Goal: Transaction & Acquisition: Purchase product/service

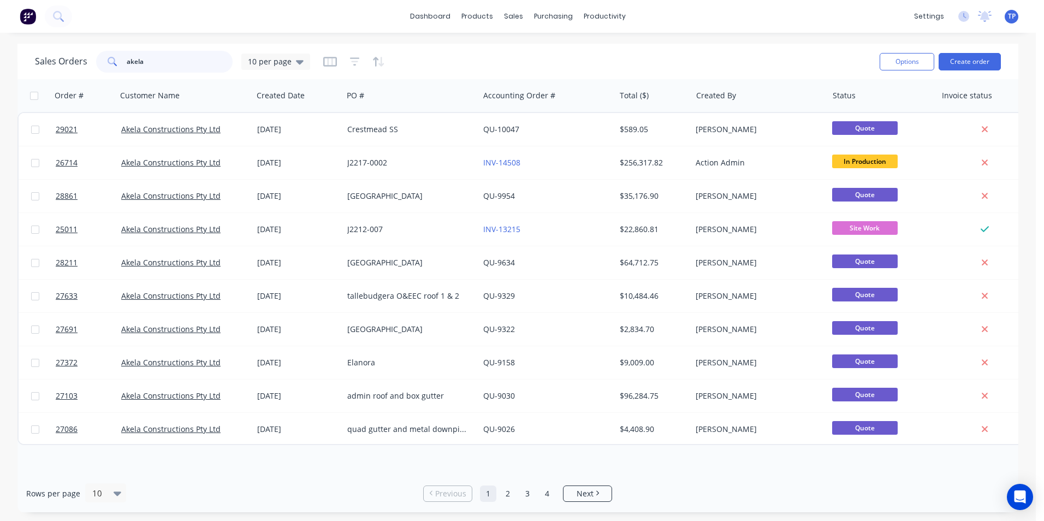
click at [187, 61] on input "akela" at bounding box center [180, 62] width 106 height 22
type input "a"
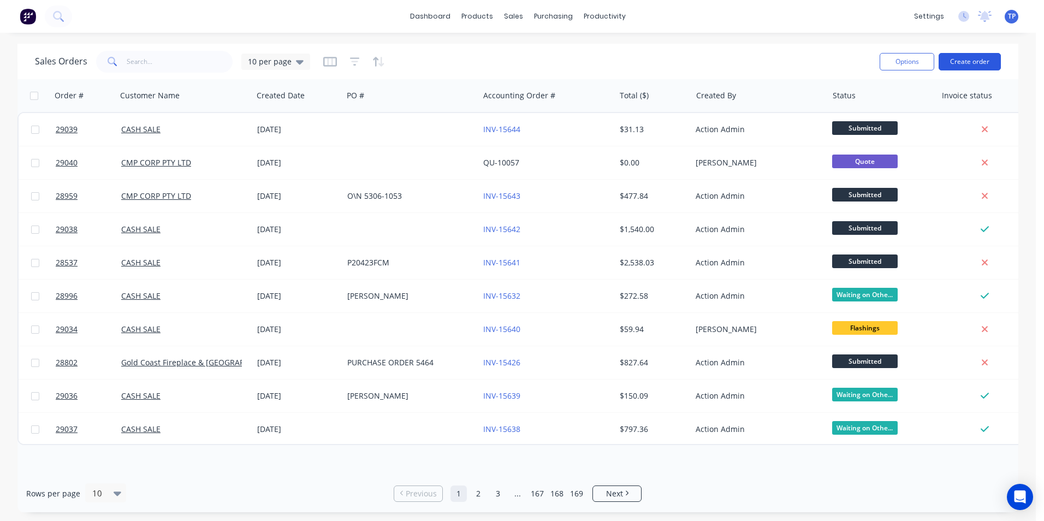
click at [979, 63] on button "Create order" at bounding box center [970, 61] width 62 height 17
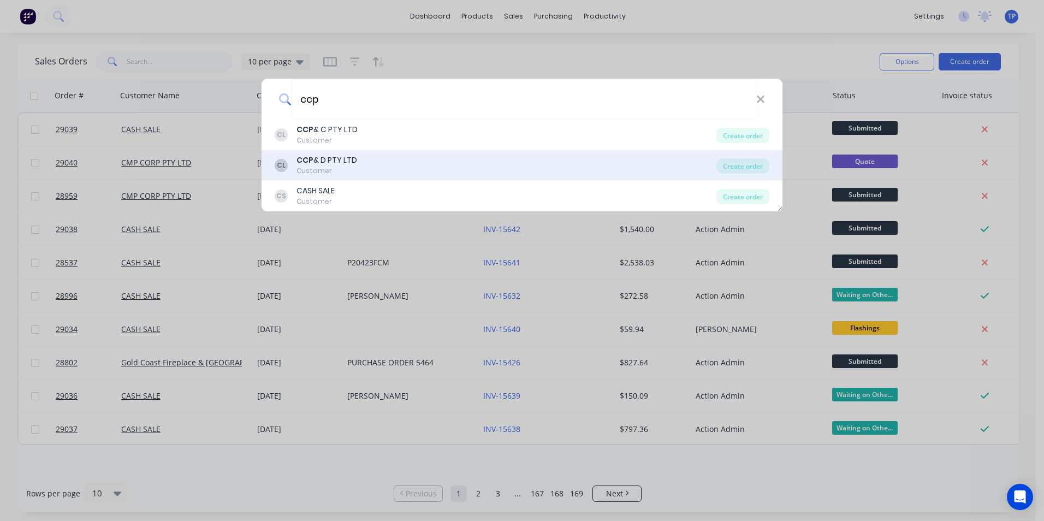
type input "ccp"
click at [346, 163] on div "CCP & D PTY LTD" at bounding box center [327, 160] width 61 height 11
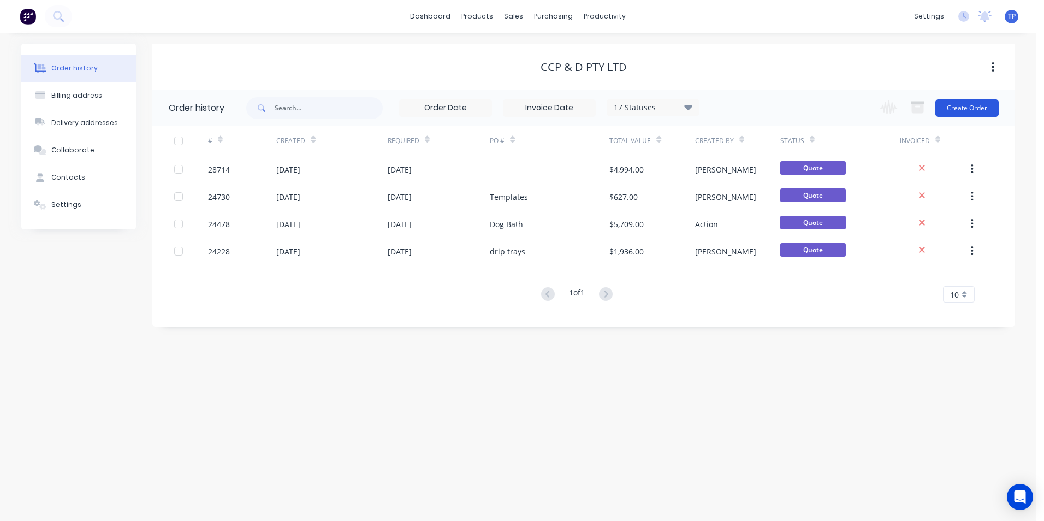
click at [955, 111] on button "Create Order" at bounding box center [966, 107] width 63 height 17
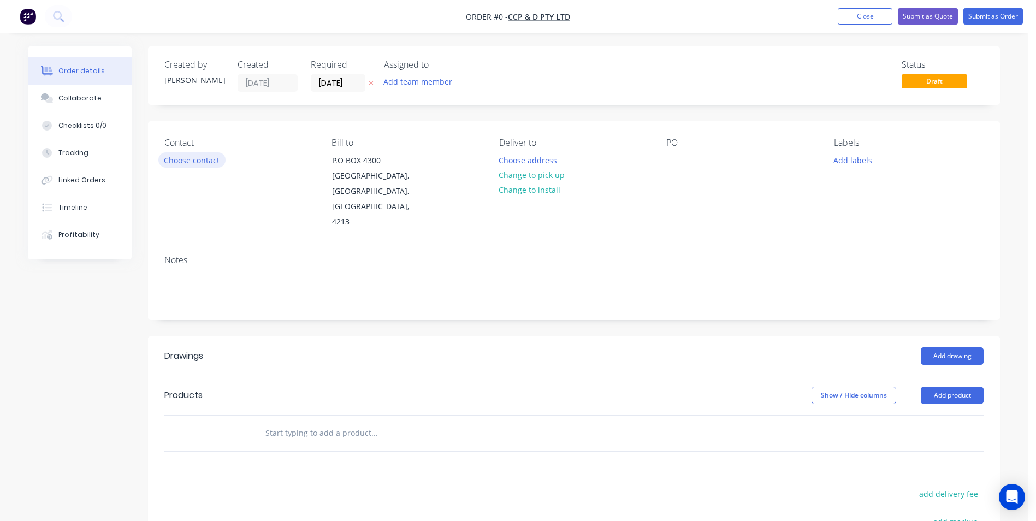
click at [211, 165] on button "Choose contact" at bounding box center [191, 159] width 67 height 15
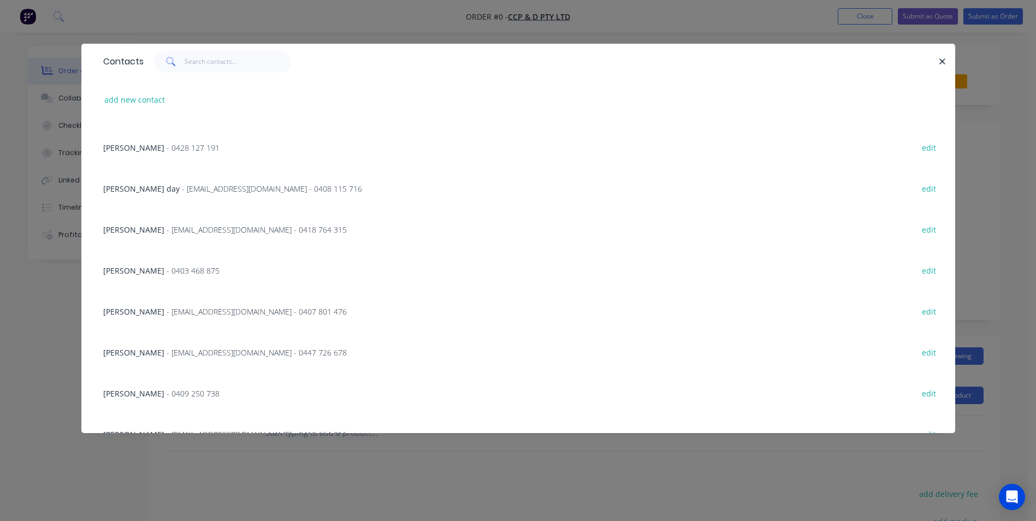
scroll to position [109, 0]
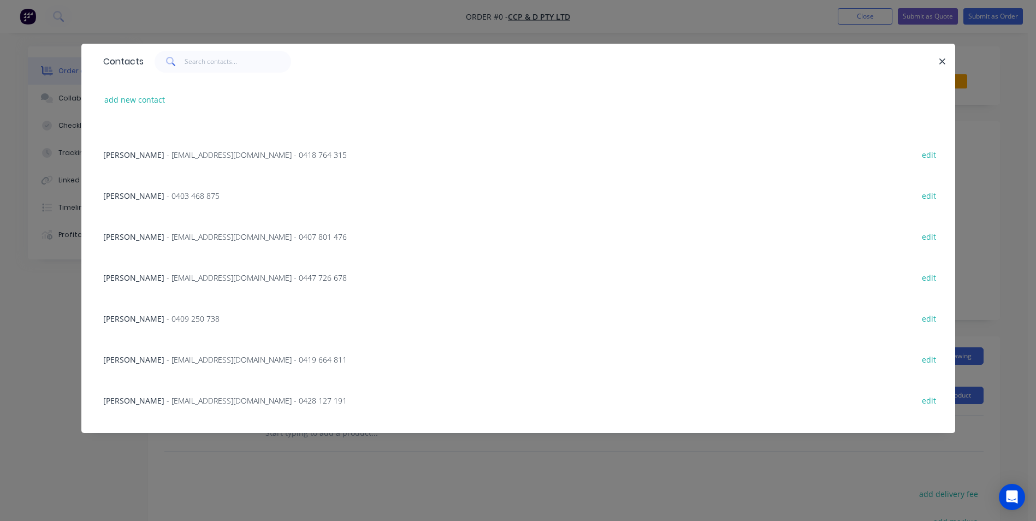
click at [112, 272] on div "[PERSON_NAME] - [EMAIL_ADDRESS][DOMAIN_NAME] - 0447 726 678" at bounding box center [225, 277] width 244 height 11
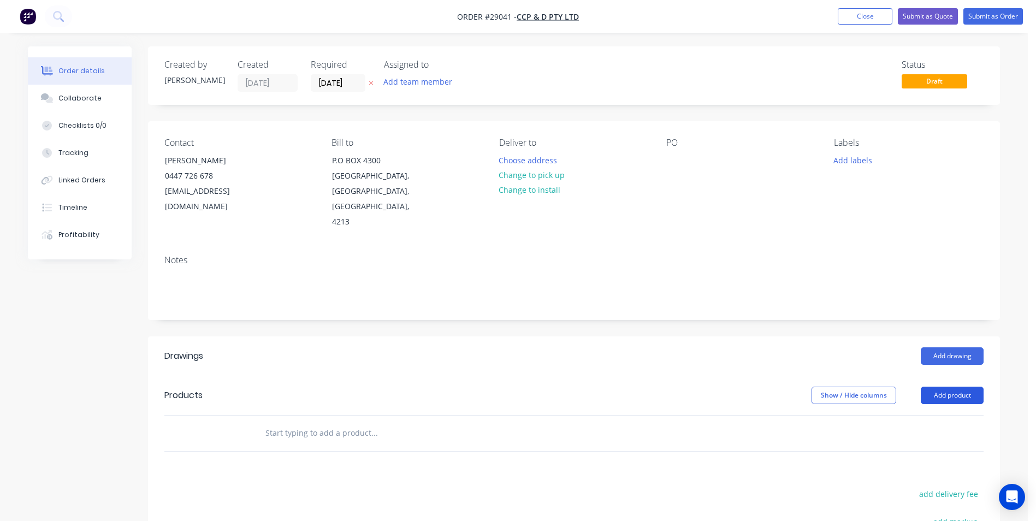
click at [935, 387] on button "Add product" at bounding box center [952, 395] width 63 height 17
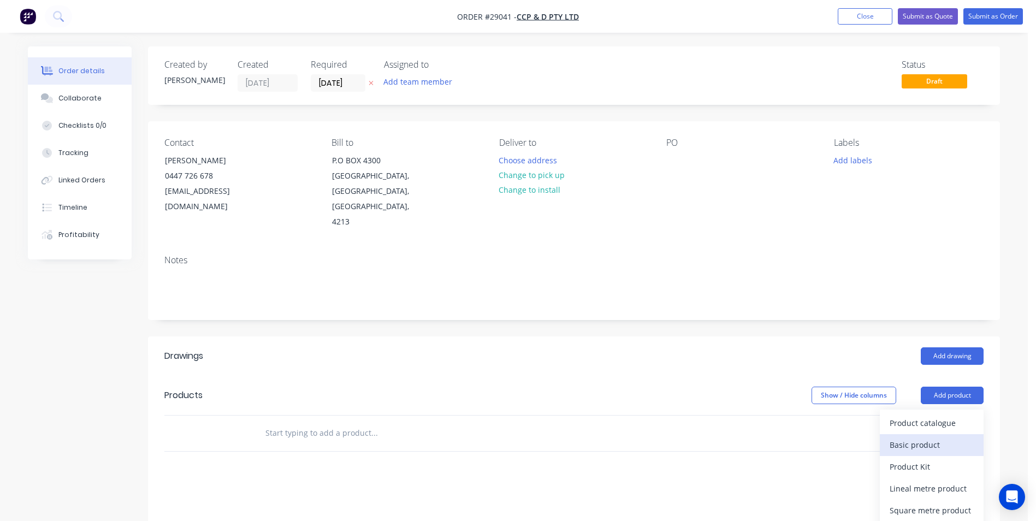
click at [902, 437] on div "Basic product" at bounding box center [932, 445] width 84 height 16
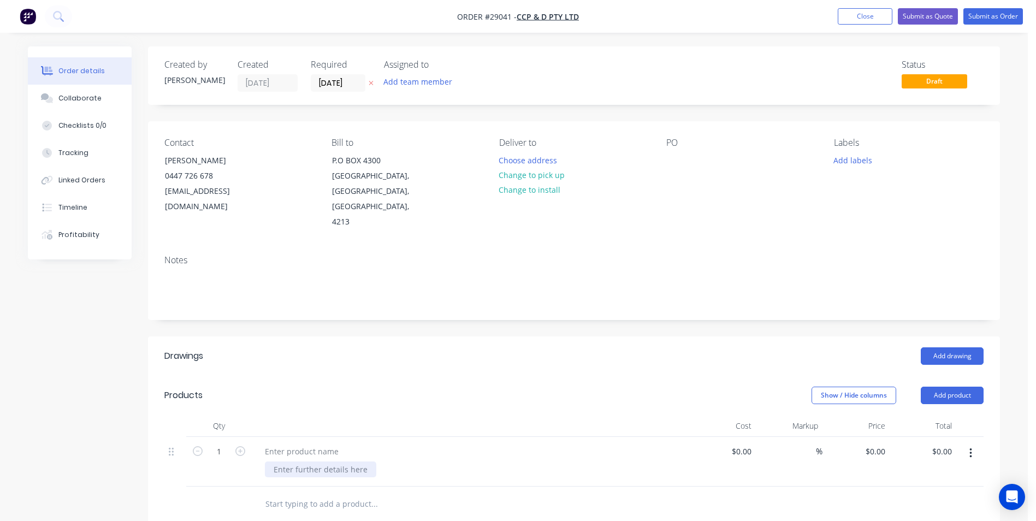
click at [281, 461] on div at bounding box center [320, 469] width 111 height 16
click at [283, 443] on div at bounding box center [301, 451] width 91 height 16
click at [874, 443] on div "0 0" at bounding box center [881, 451] width 17 height 16
type input "$120.00"
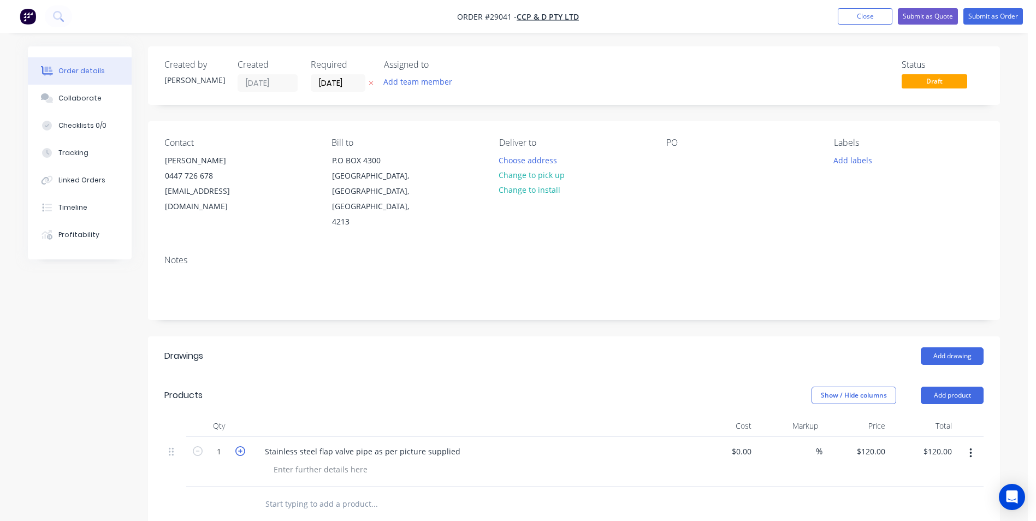
click at [242, 446] on icon "button" at bounding box center [240, 451] width 10 height 10
type input "2"
type input "$240.00"
click at [658, 487] on div at bounding box center [573, 504] width 819 height 35
click at [667, 297] on div "Created by [PERSON_NAME] Created [DATE] Required [DATE] Assigned to Add team me…" at bounding box center [574, 415] width 852 height 738
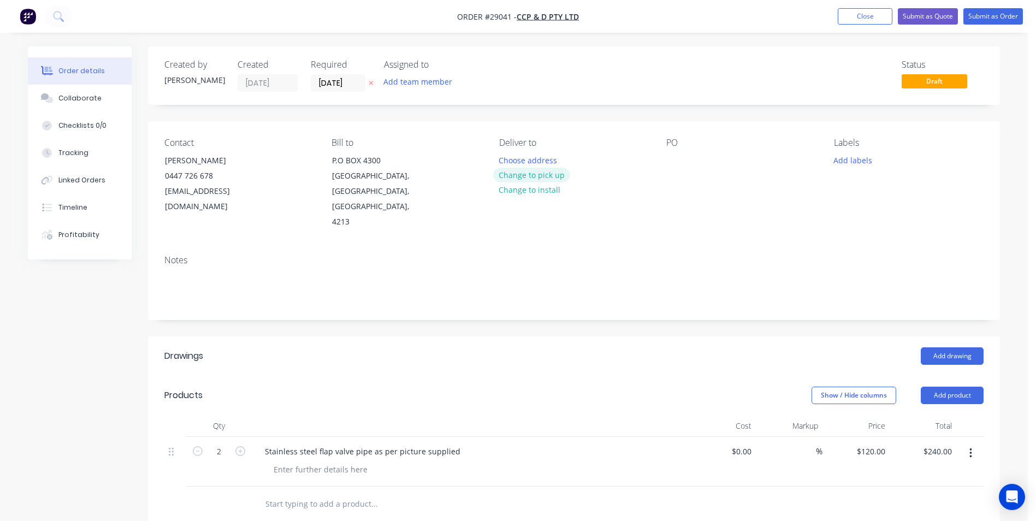
click at [550, 170] on button "Change to pick up" at bounding box center [532, 175] width 78 height 15
click at [671, 161] on div at bounding box center [674, 160] width 17 height 16
click at [334, 461] on div at bounding box center [320, 469] width 111 height 16
click at [343, 461] on div at bounding box center [320, 469] width 111 height 16
click at [956, 387] on button "Add product" at bounding box center [952, 395] width 63 height 17
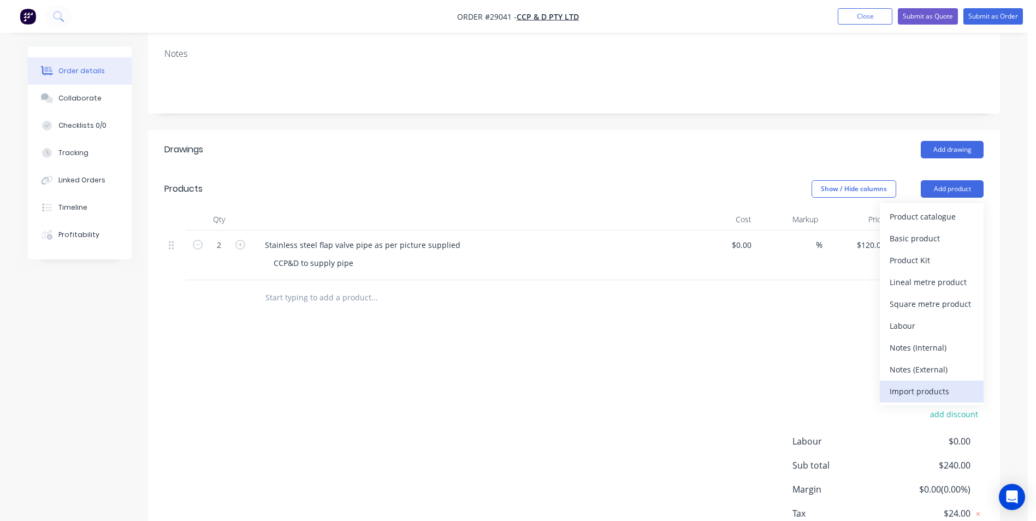
scroll to position [218, 0]
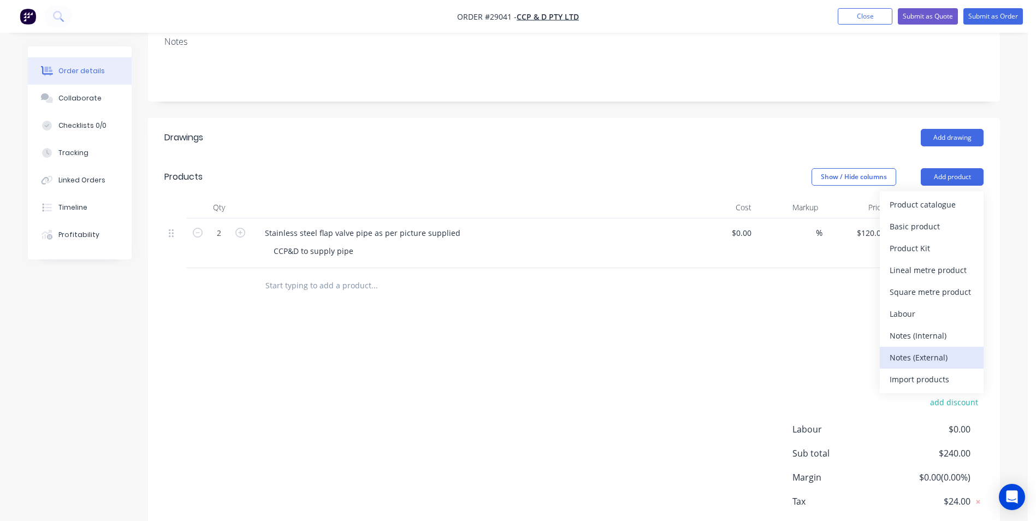
click at [904, 349] on div "Notes (External)" at bounding box center [932, 357] width 84 height 16
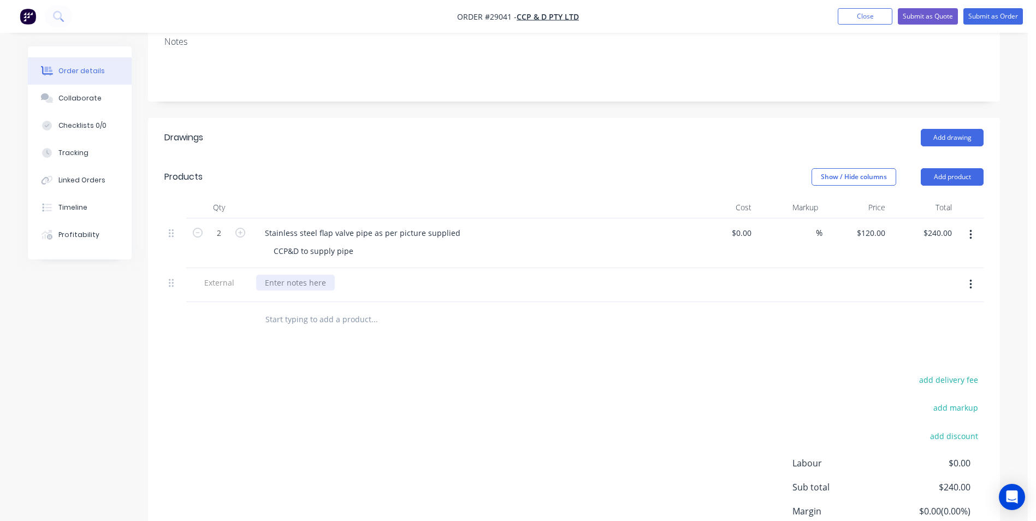
click at [294, 275] on div at bounding box center [295, 283] width 79 height 16
click at [450, 309] on input "text" at bounding box center [374, 320] width 218 height 22
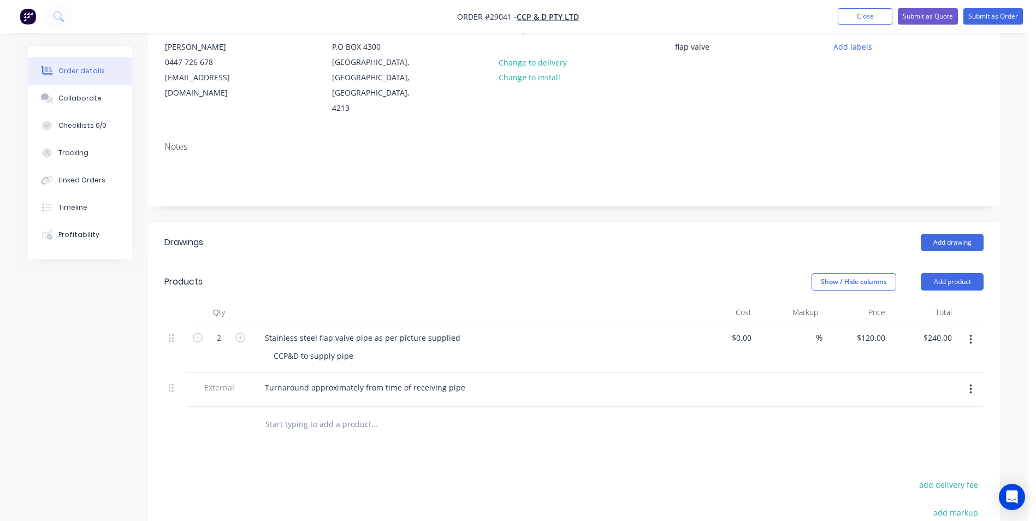
scroll to position [0, 0]
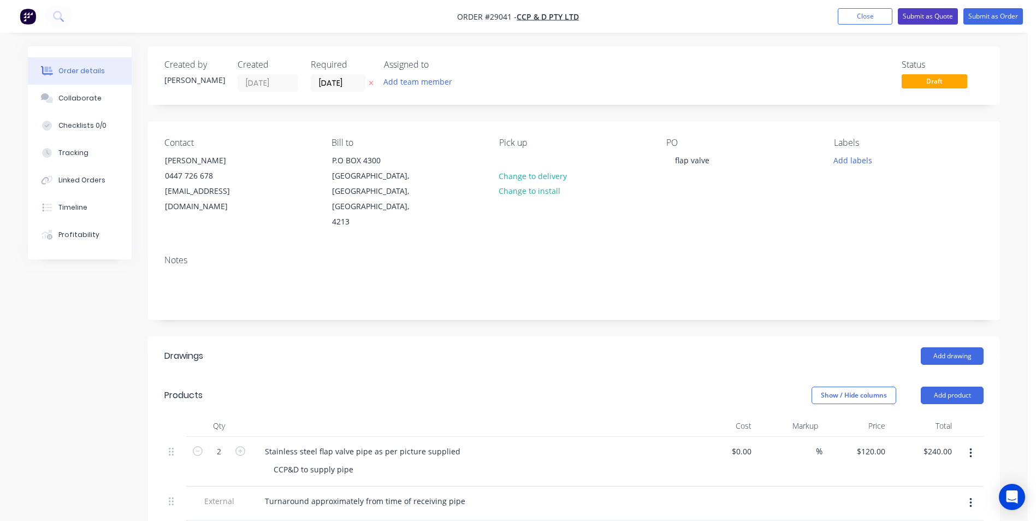
click at [941, 19] on button "Submit as Quote" at bounding box center [928, 16] width 60 height 16
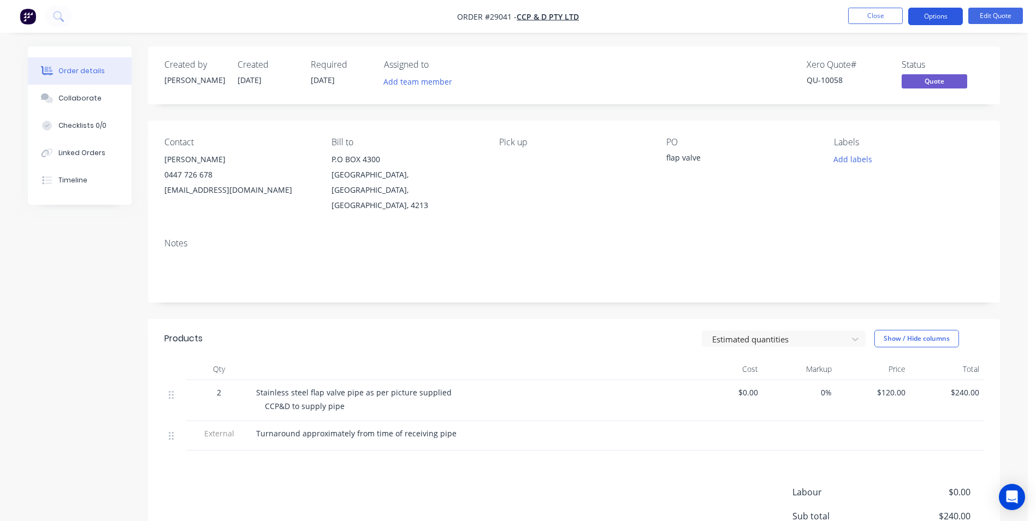
click at [937, 16] on button "Options" at bounding box center [935, 16] width 55 height 17
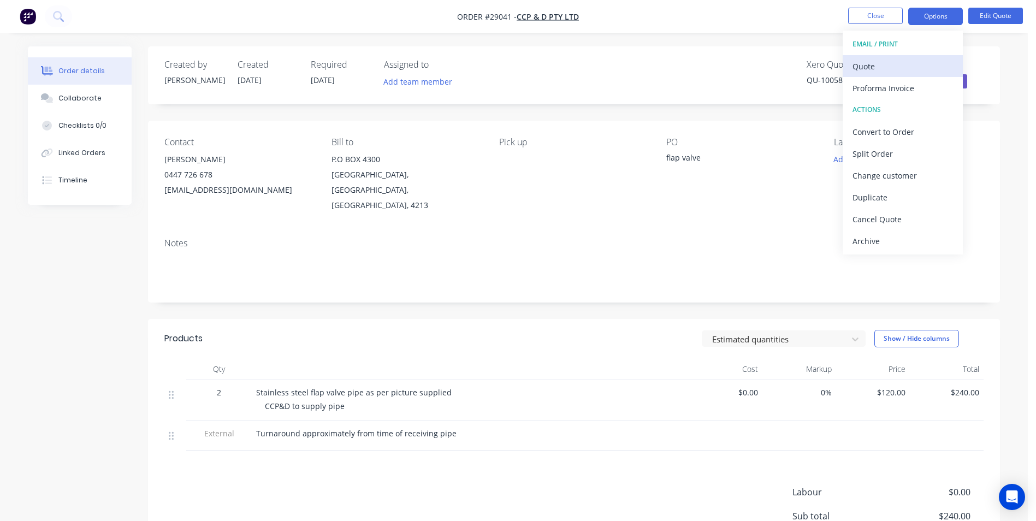
click at [887, 61] on div "Quote" at bounding box center [902, 66] width 100 height 16
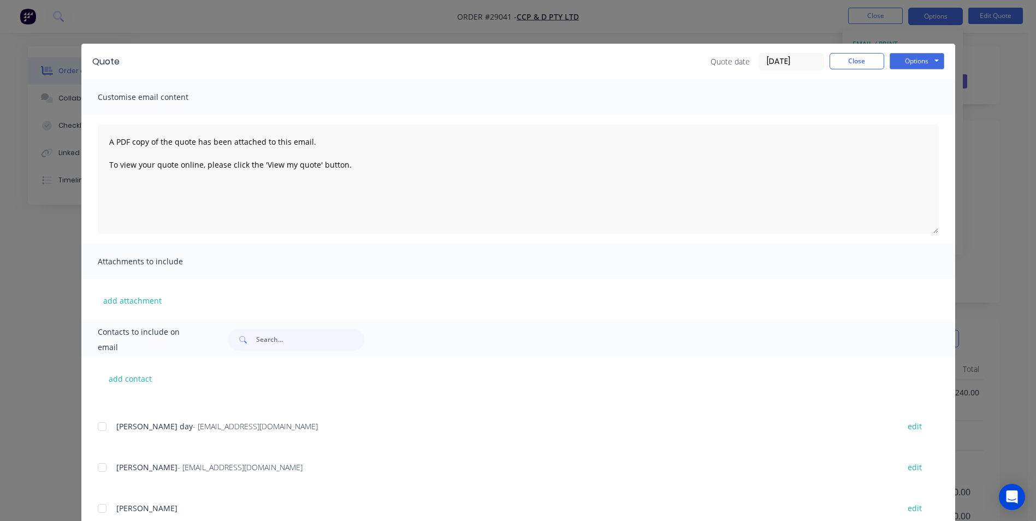
scroll to position [218, 0]
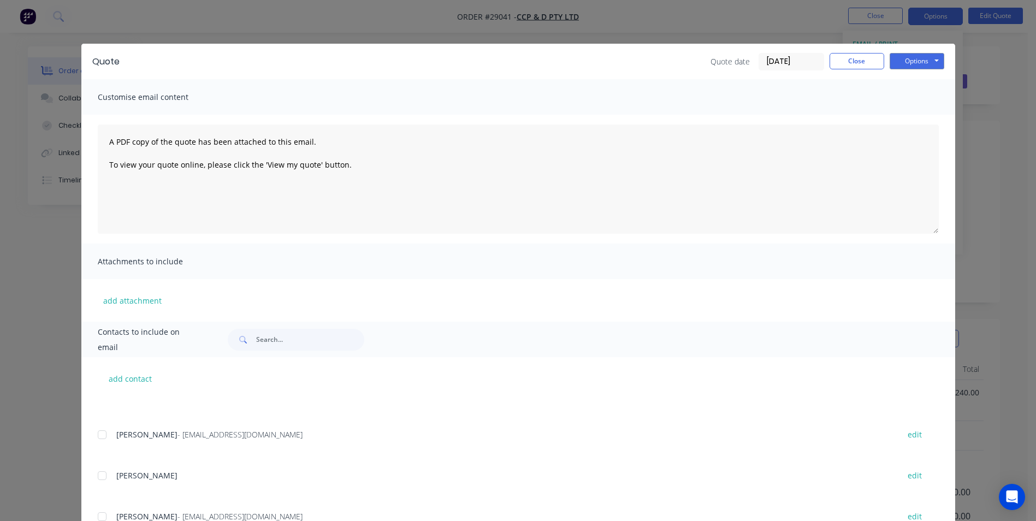
click at [101, 433] on div at bounding box center [102, 435] width 22 height 22
click at [912, 58] on button "Options" at bounding box center [917, 61] width 55 height 16
click at [915, 118] on button "Email" at bounding box center [925, 117] width 70 height 18
click at [864, 59] on button "Close" at bounding box center [856, 61] width 55 height 16
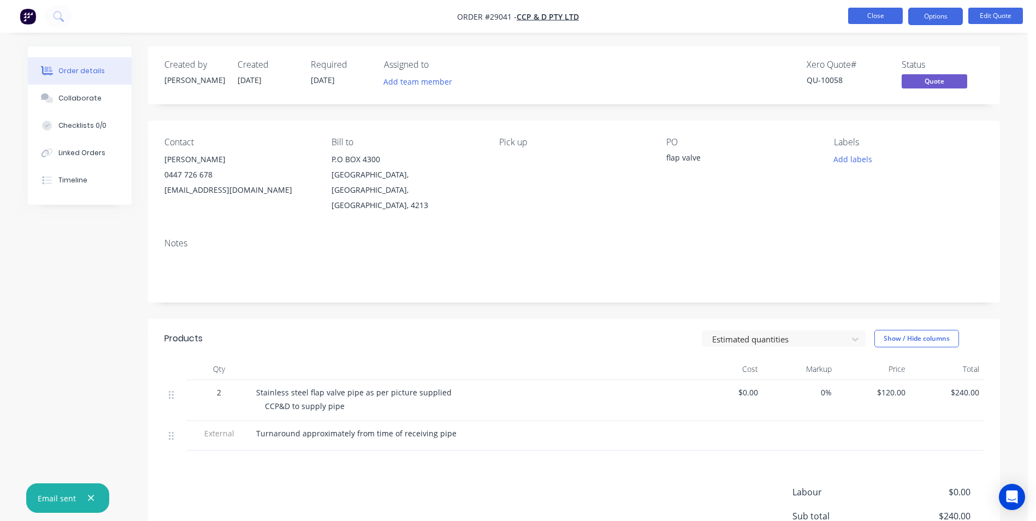
click at [900, 10] on button "Close" at bounding box center [875, 16] width 55 height 16
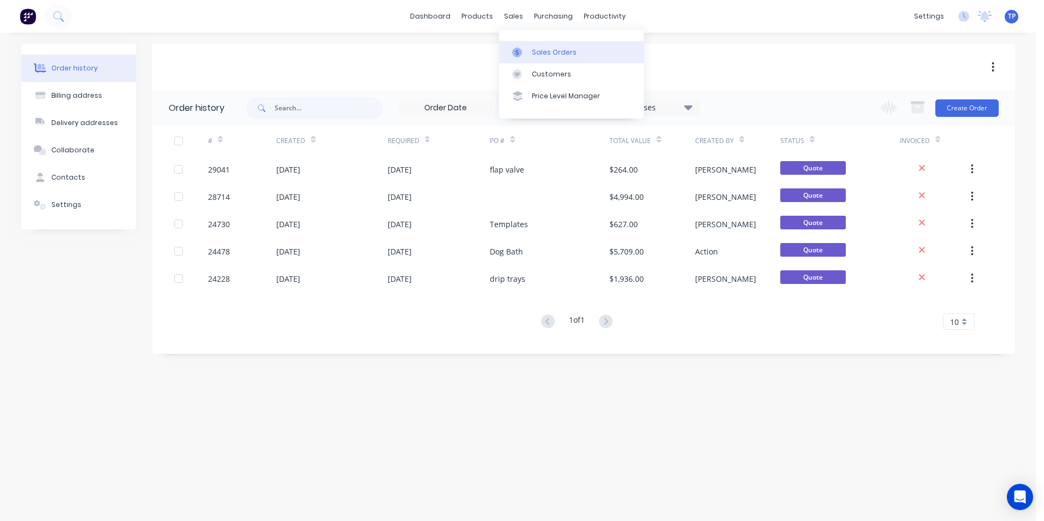
click at [564, 50] on div "Sales Orders" at bounding box center [554, 53] width 45 height 10
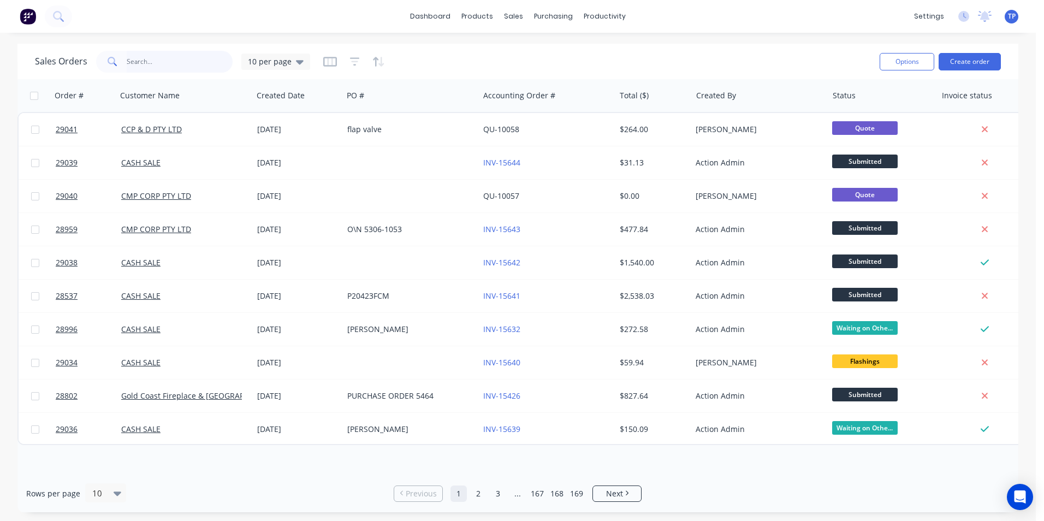
click at [164, 62] on input "text" at bounding box center [180, 62] width 106 height 22
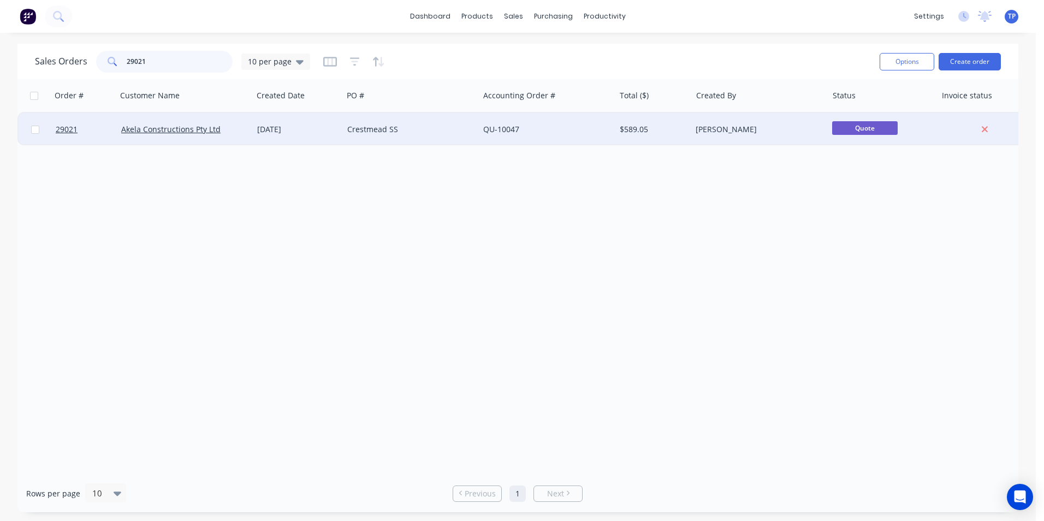
type input "29021"
click at [236, 137] on div "Akela Constructions Pty Ltd" at bounding box center [185, 129] width 136 height 33
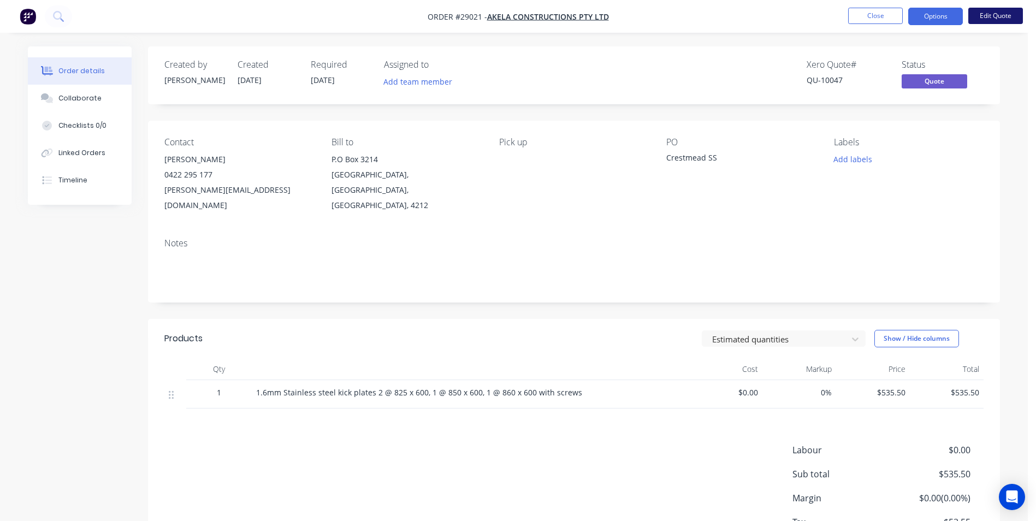
click at [1007, 19] on button "Edit Quote" at bounding box center [995, 16] width 55 height 16
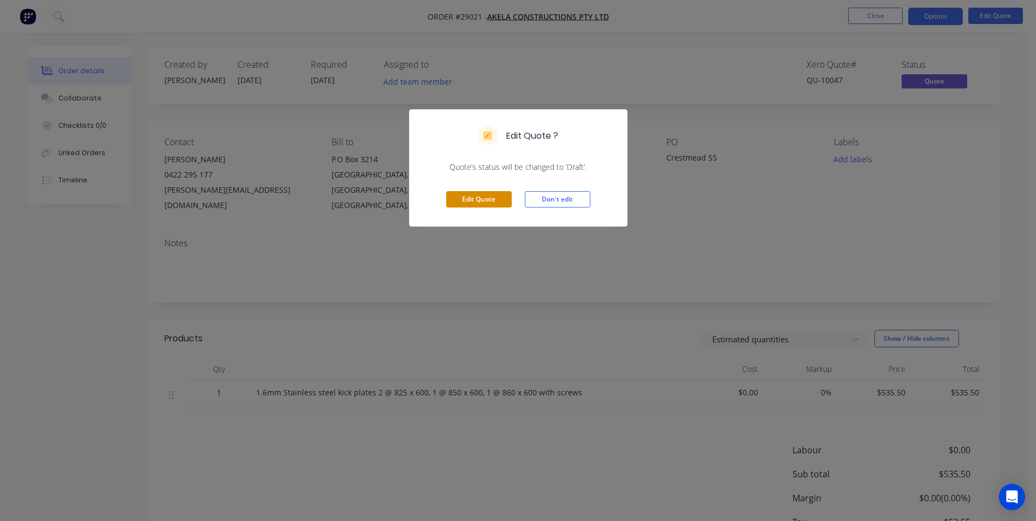
click at [491, 198] on button "Edit Quote" at bounding box center [479, 199] width 66 height 16
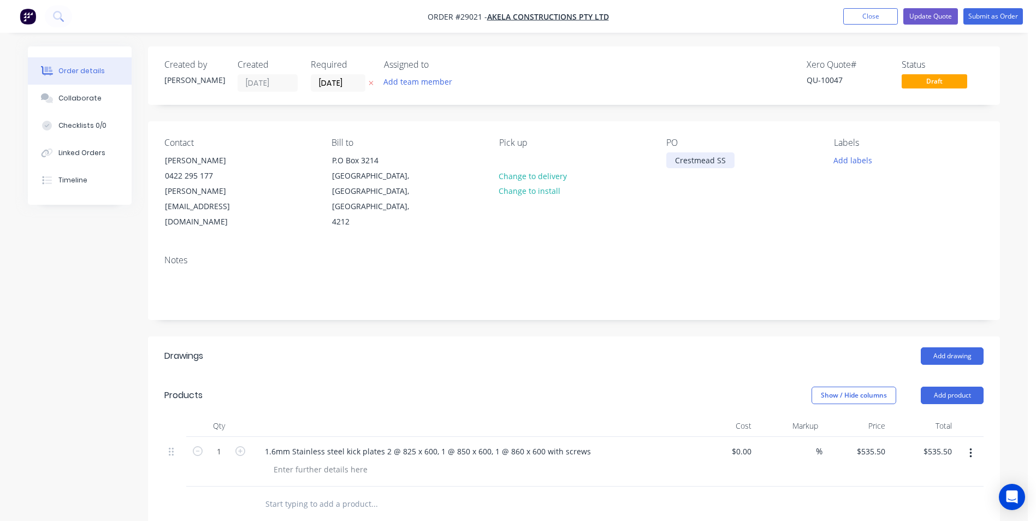
click at [726, 161] on div "Crestmead SS" at bounding box center [700, 160] width 68 height 16
click at [984, 17] on button "Submit as Order" at bounding box center [993, 16] width 60 height 16
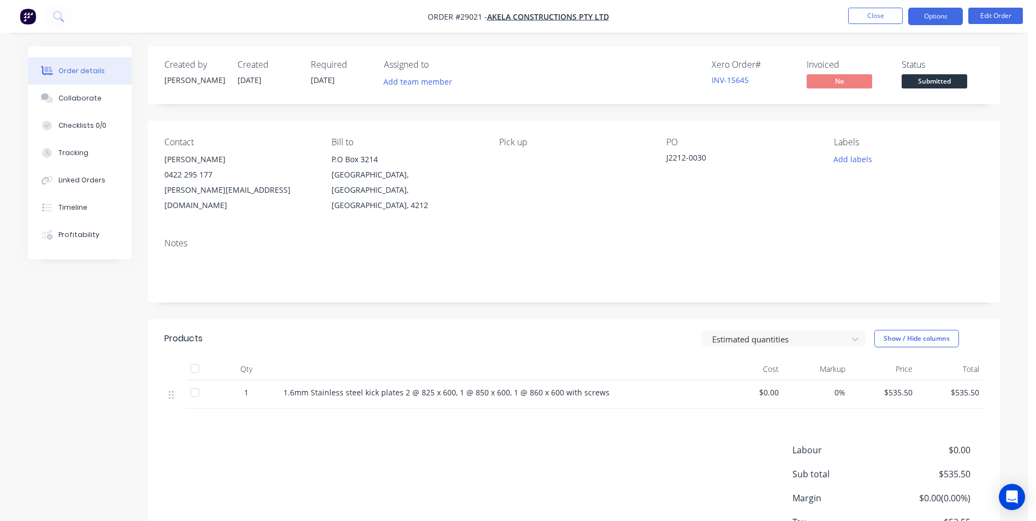
click at [945, 21] on button "Options" at bounding box center [935, 16] width 55 height 17
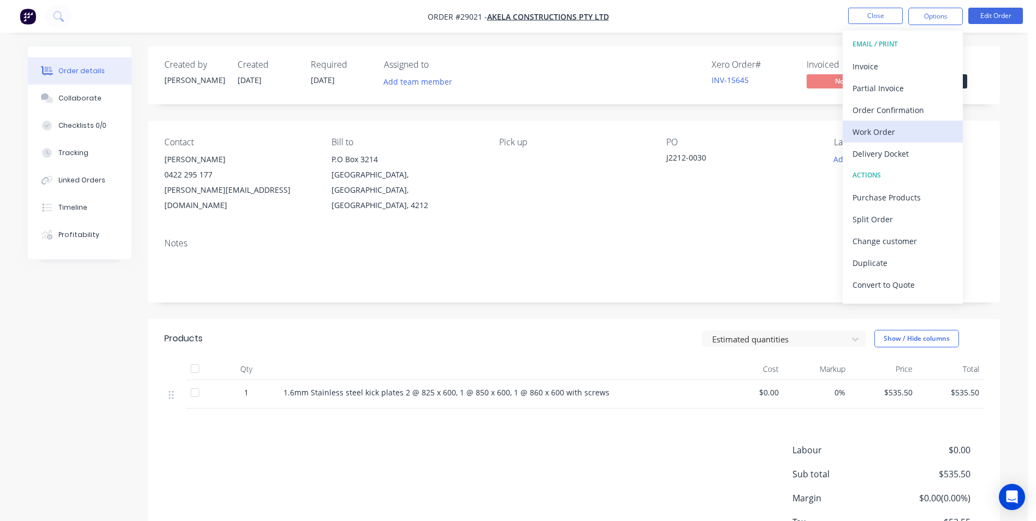
click at [905, 129] on div "Work Order" at bounding box center [902, 132] width 100 height 16
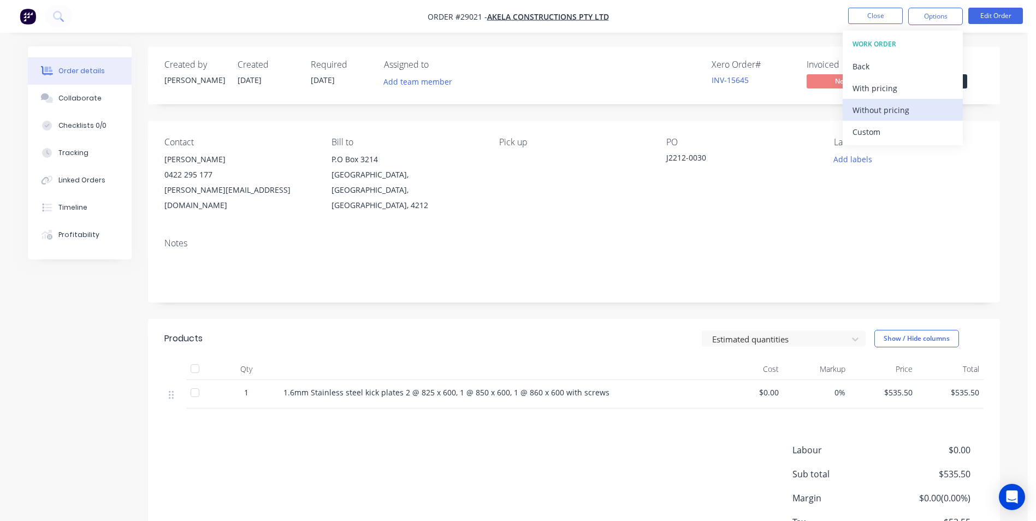
click at [884, 109] on div "Without pricing" at bounding box center [902, 110] width 100 height 16
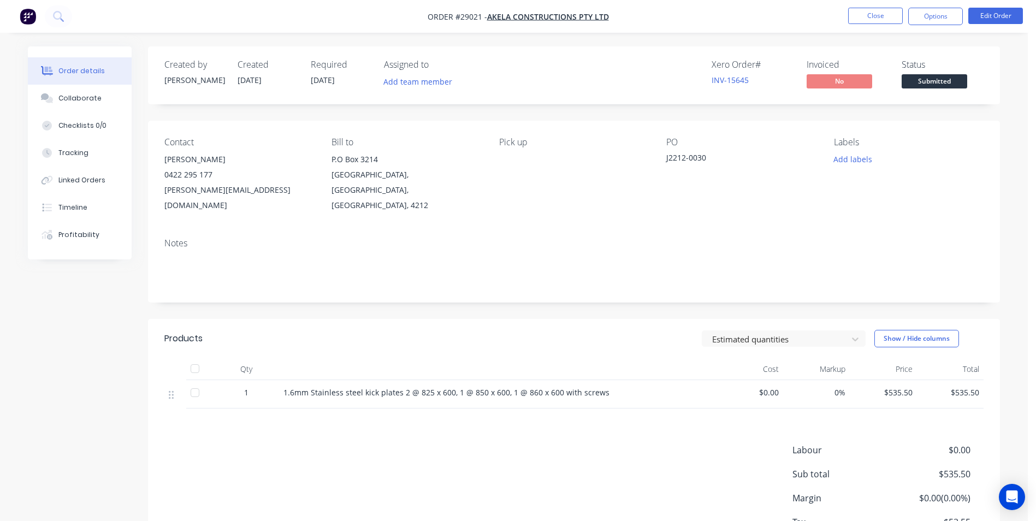
drag, startPoint x: 528, startPoint y: 9, endPoint x: 88, endPoint y: 402, distance: 589.8
click at [88, 402] on div "Created by [PERSON_NAME] Created [DATE] Required [DATE] Assigned to Add team me…" at bounding box center [514, 324] width 972 height 556
click at [942, 16] on button "Options" at bounding box center [935, 16] width 55 height 17
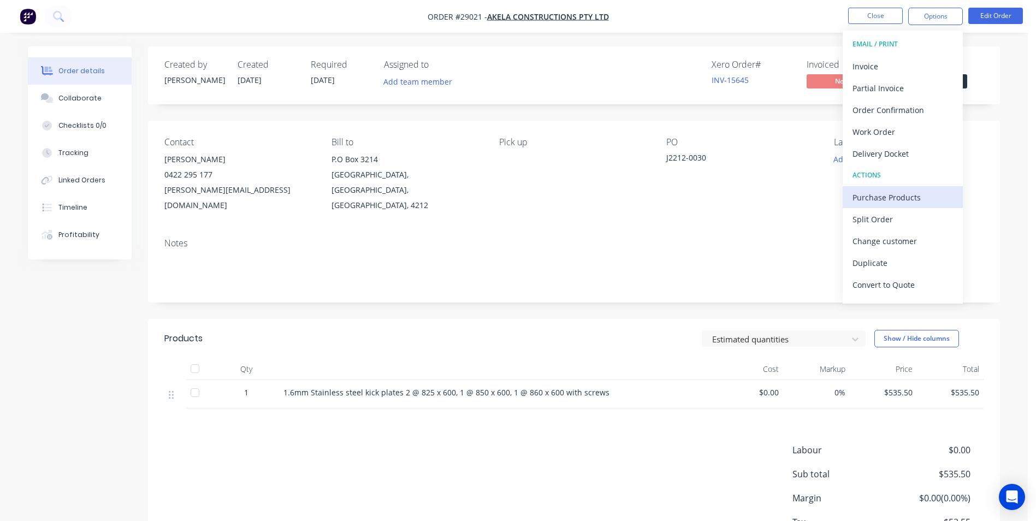
click at [882, 193] on div "Purchase Products" at bounding box center [902, 197] width 100 height 16
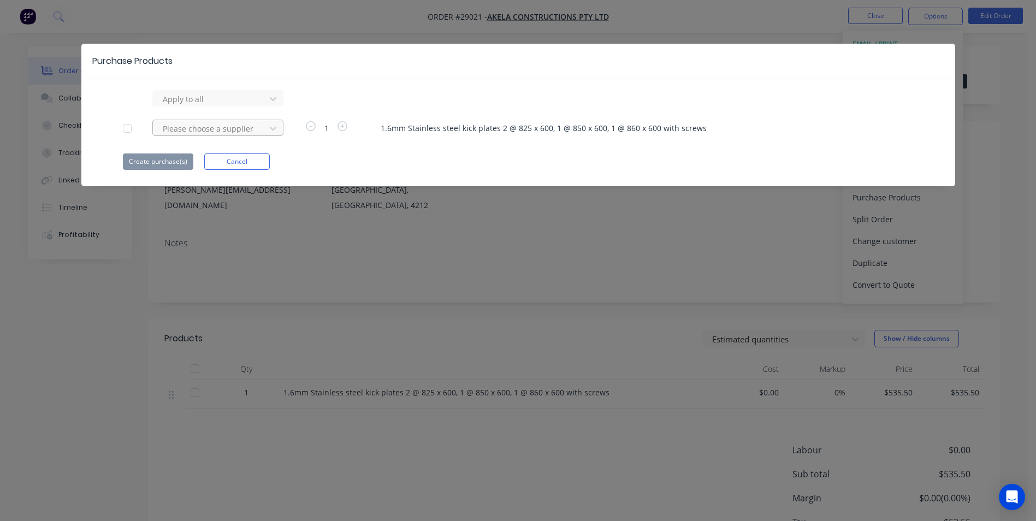
click at [195, 127] on div at bounding box center [211, 129] width 98 height 14
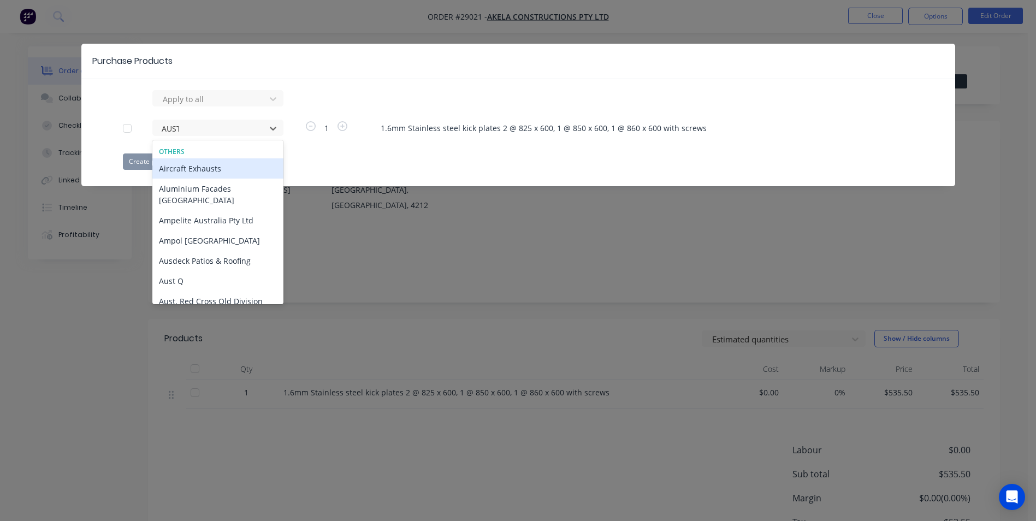
type input "AUSTR"
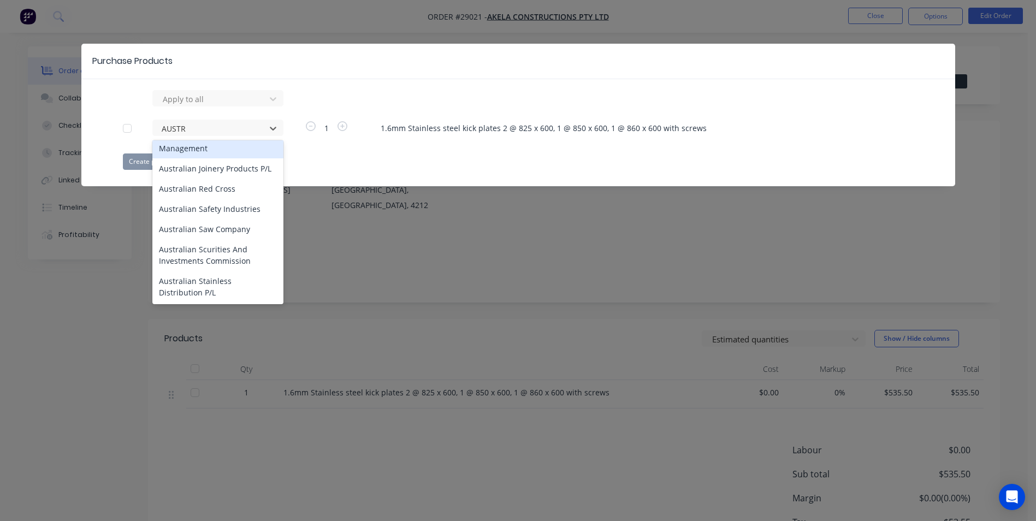
scroll to position [218, 0]
click at [206, 272] on div "Australian Stainless Distribution P/L" at bounding box center [217, 285] width 131 height 32
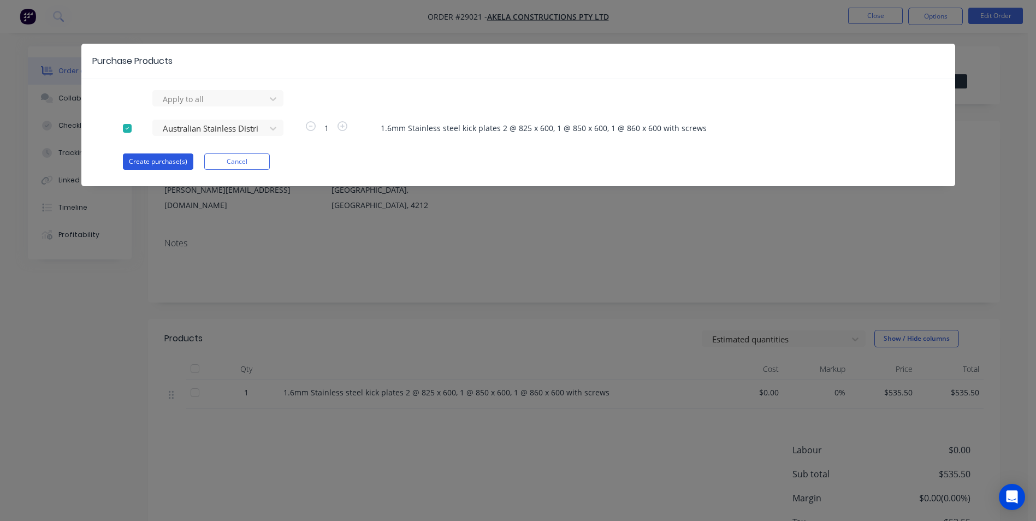
click at [151, 161] on button "Create purchase(s)" at bounding box center [158, 161] width 70 height 16
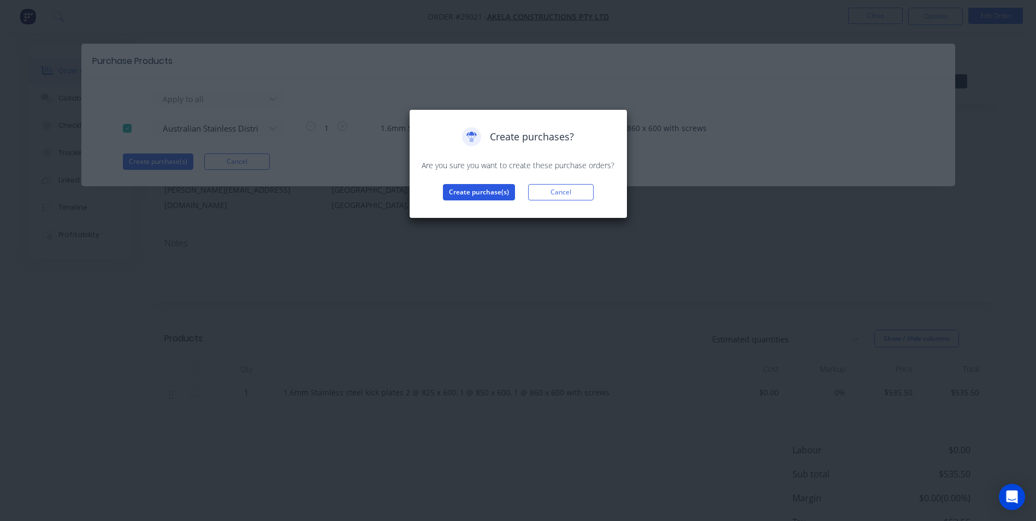
click at [492, 197] on button "Create purchase(s)" at bounding box center [479, 192] width 72 height 16
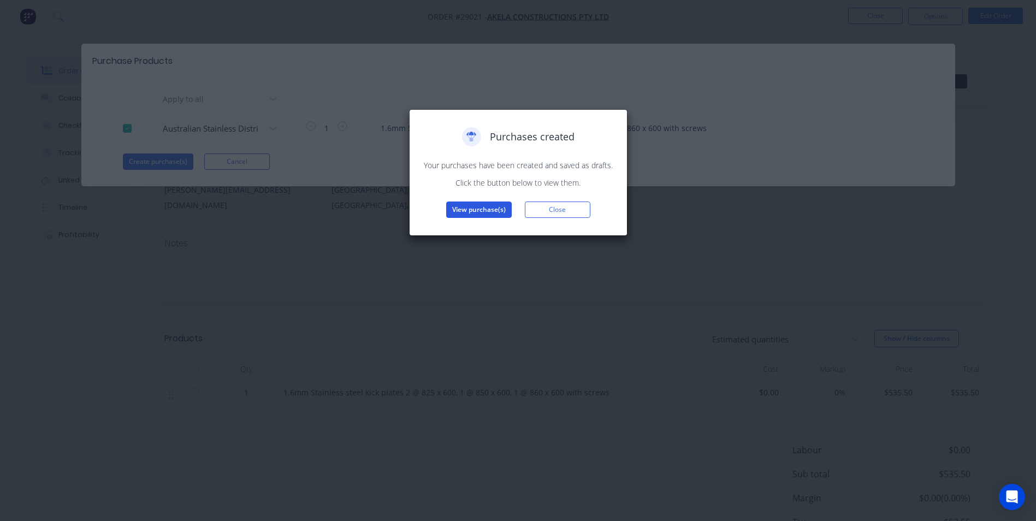
click at [470, 212] on button "View purchase(s)" at bounding box center [479, 210] width 66 height 16
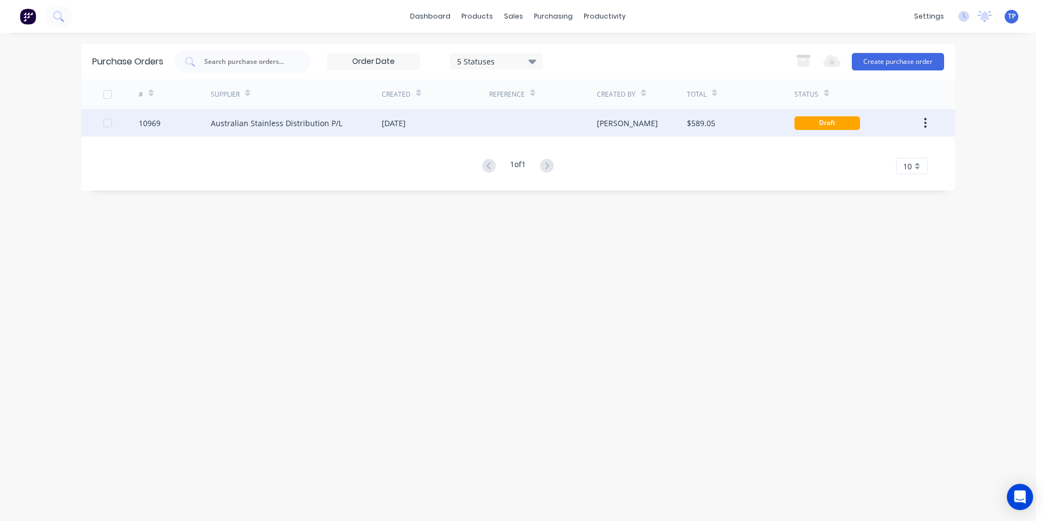
click at [505, 125] on div at bounding box center [543, 122] width 108 height 27
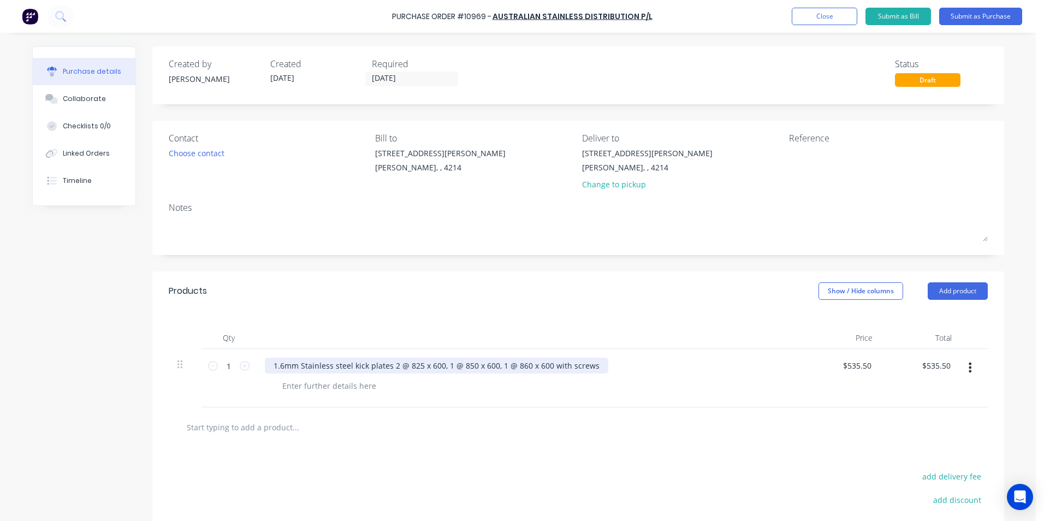
click at [590, 365] on div "1.6mm Stainless steel kick plates 2 @ 825 x 600, 1 @ 850 x 600, 1 @ 860 x 600 w…" at bounding box center [436, 366] width 343 height 16
click at [867, 363] on input "535.50" at bounding box center [857, 366] width 34 height 16
type input "5"
type input "$0.00"
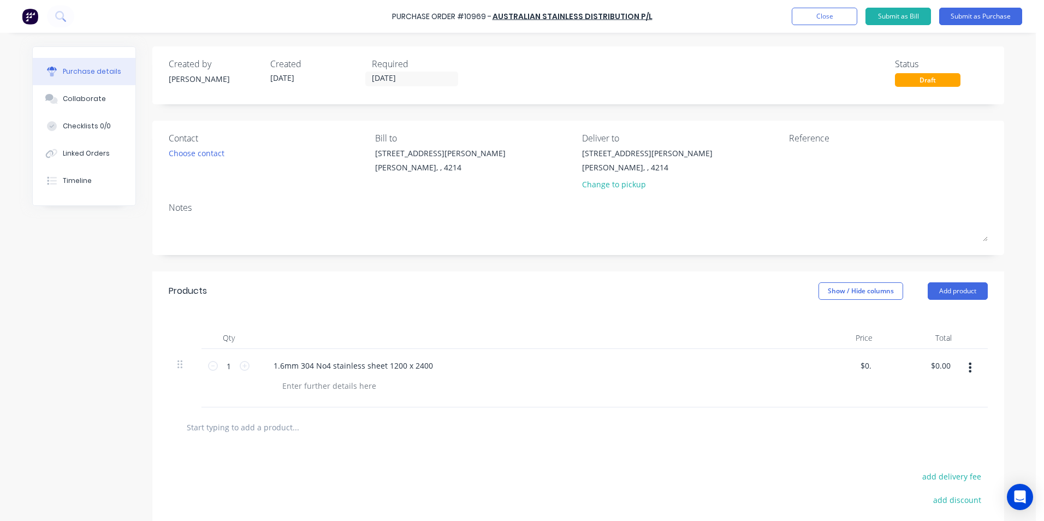
click at [846, 438] on div at bounding box center [578, 427] width 819 height 40
click at [981, 16] on button "Submit as Purchase" at bounding box center [980, 16] width 83 height 17
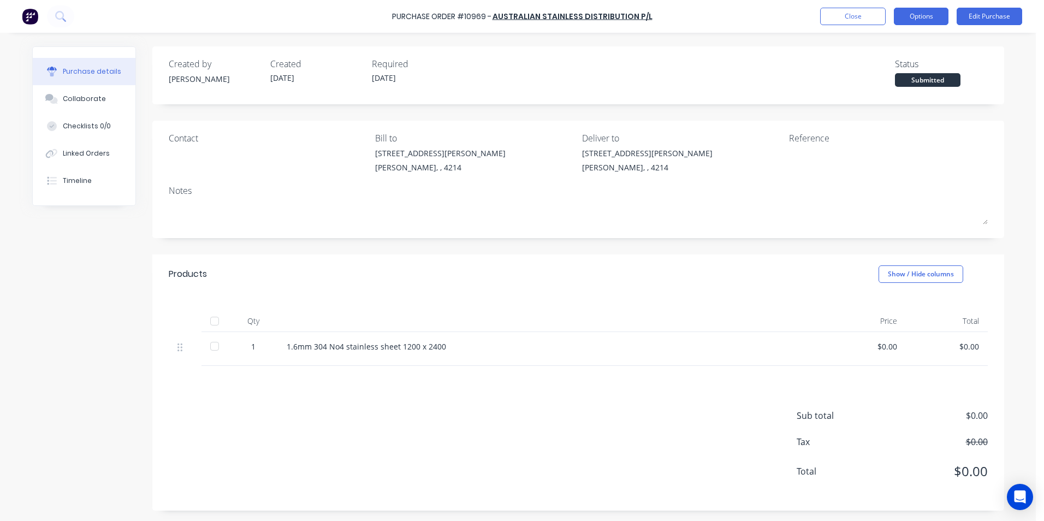
click at [939, 17] on button "Options" at bounding box center [921, 16] width 55 height 17
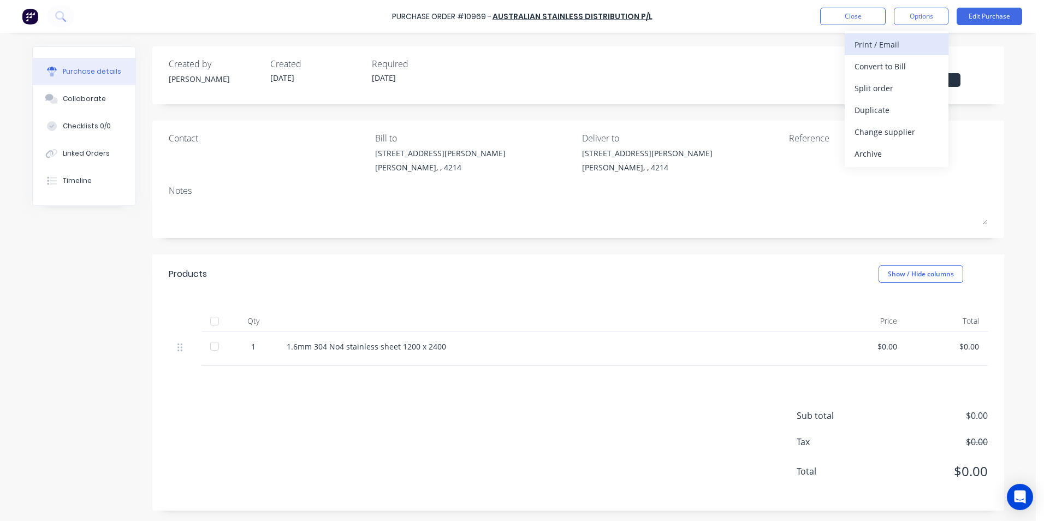
click at [868, 43] on div "Print / Email" at bounding box center [897, 45] width 84 height 16
click at [877, 86] on div "Without pricing" at bounding box center [897, 88] width 84 height 16
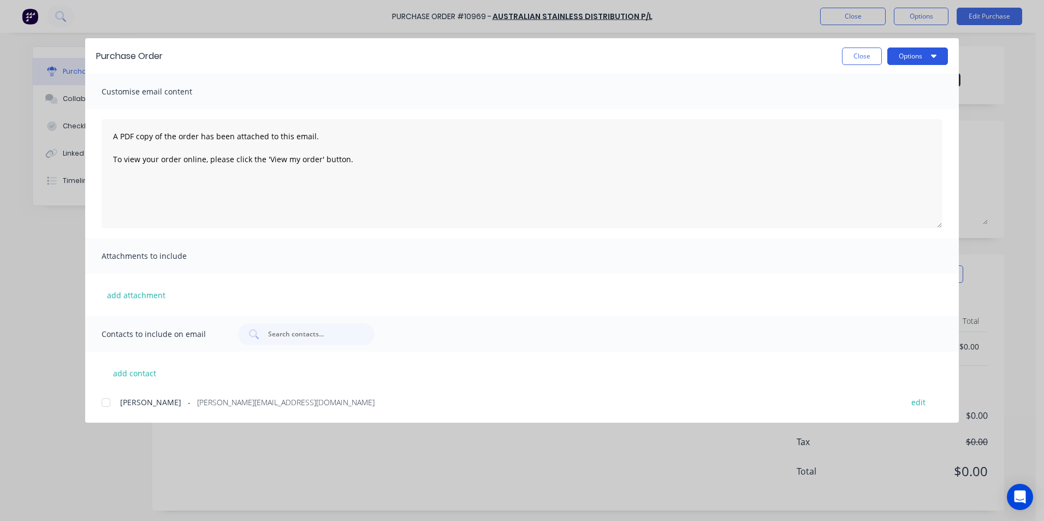
click at [906, 60] on button "Options" at bounding box center [917, 56] width 61 height 17
click at [880, 105] on div "Print" at bounding box center [896, 106] width 84 height 16
click at [874, 57] on button "Close" at bounding box center [862, 56] width 40 height 17
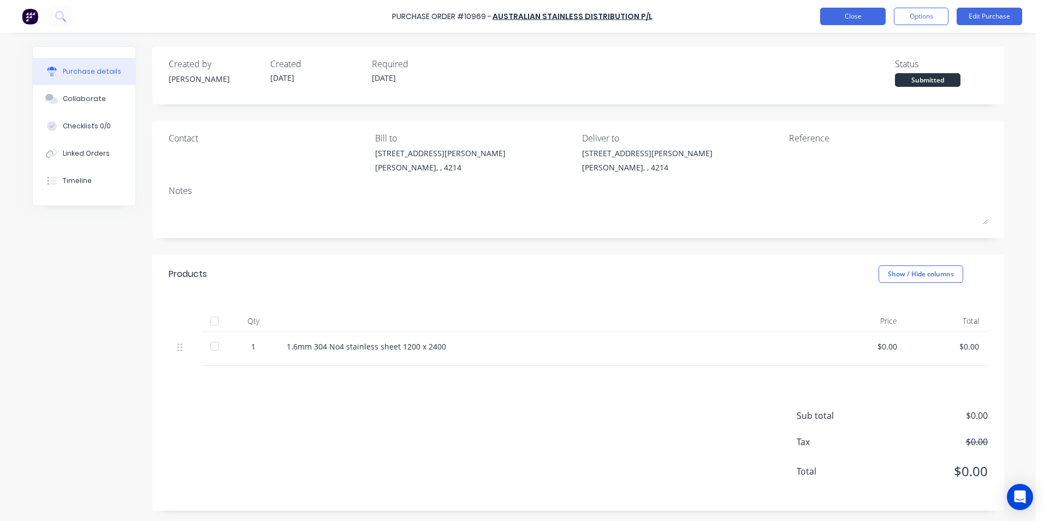
click at [838, 15] on button "Close" at bounding box center [853, 16] width 66 height 17
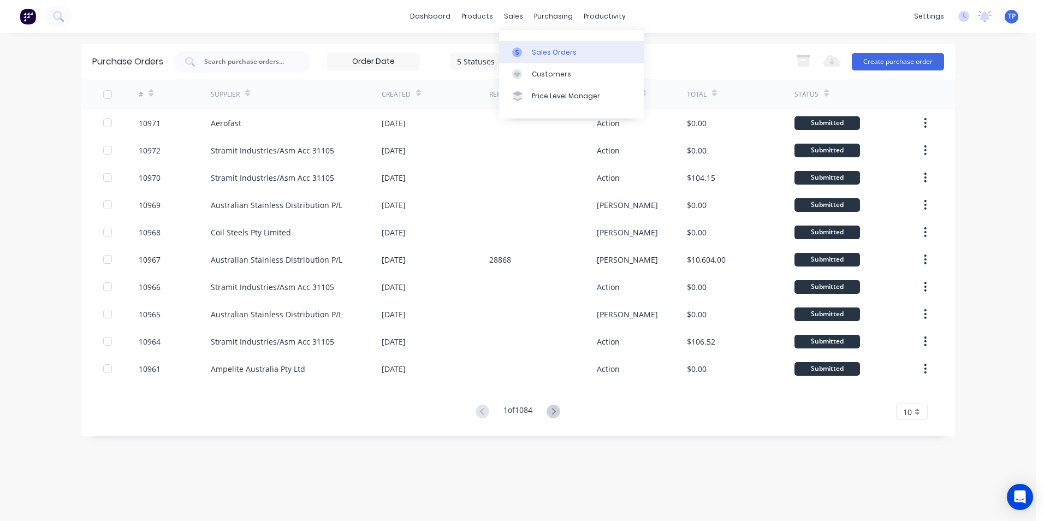
click at [547, 48] on div "Sales Orders" at bounding box center [554, 53] width 45 height 10
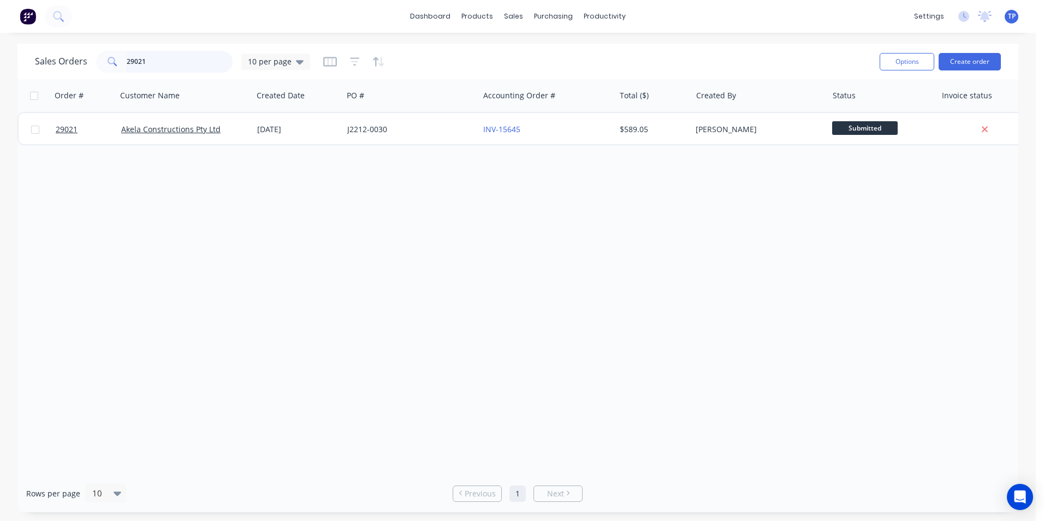
click at [174, 55] on input "29021" at bounding box center [180, 62] width 106 height 22
type input "2"
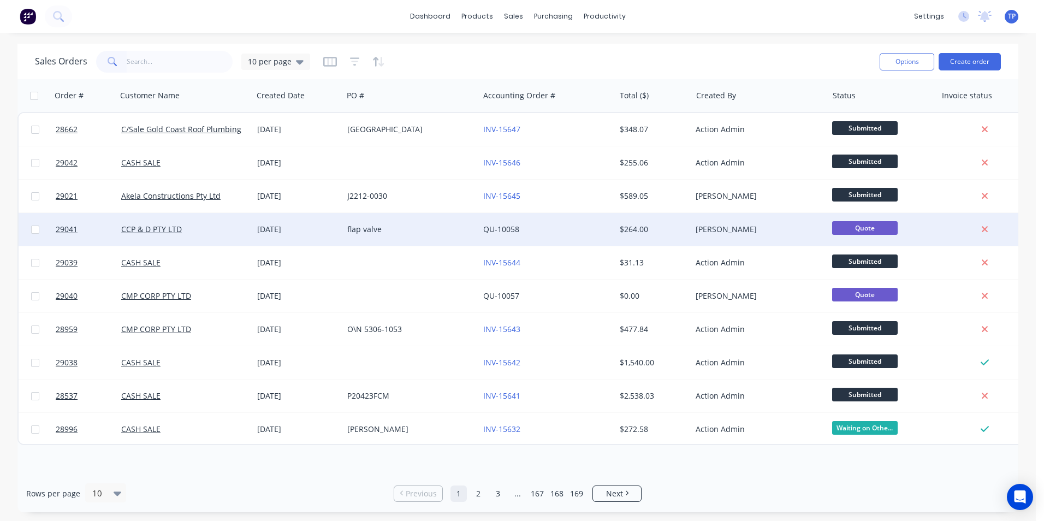
click at [439, 229] on div "flap valve" at bounding box center [407, 229] width 121 height 11
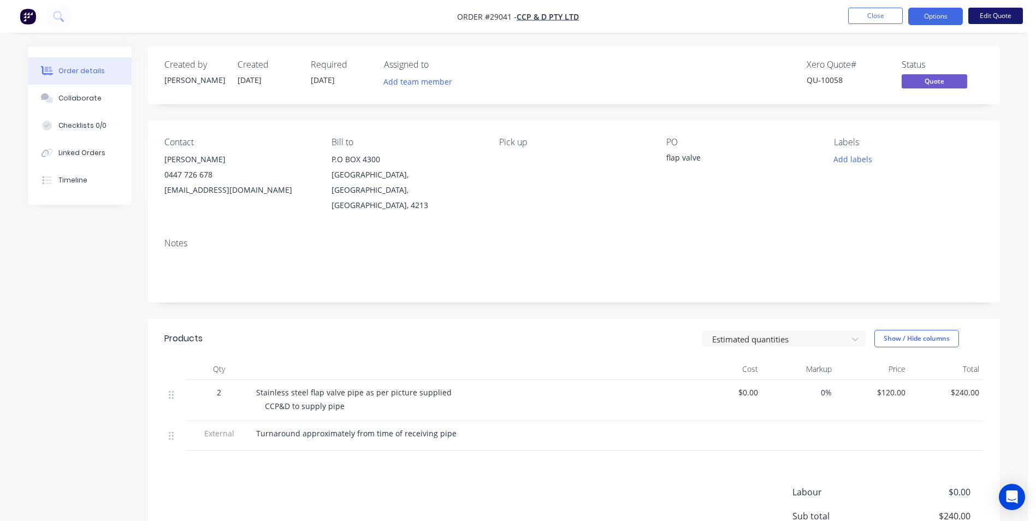
click at [1015, 16] on button "Edit Quote" at bounding box center [995, 16] width 55 height 16
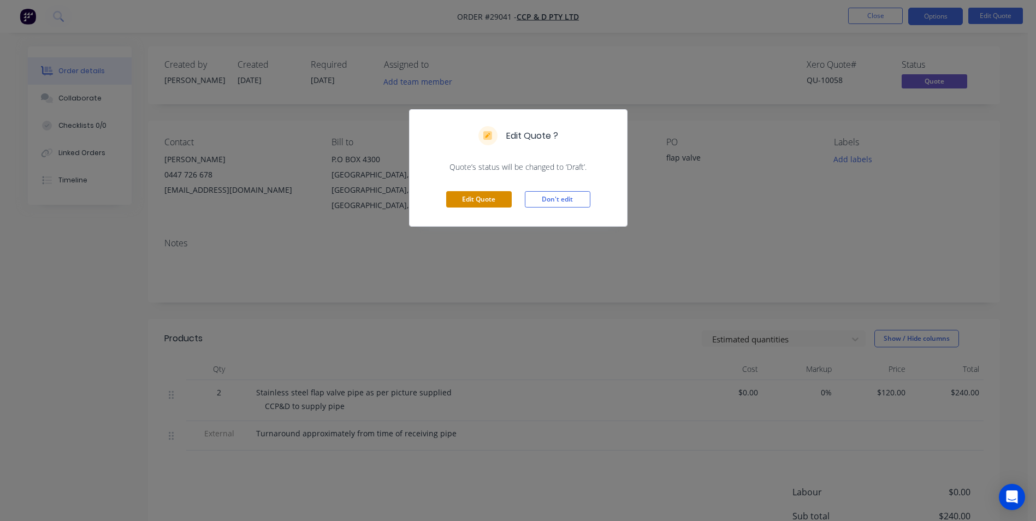
click at [460, 200] on button "Edit Quote" at bounding box center [479, 199] width 66 height 16
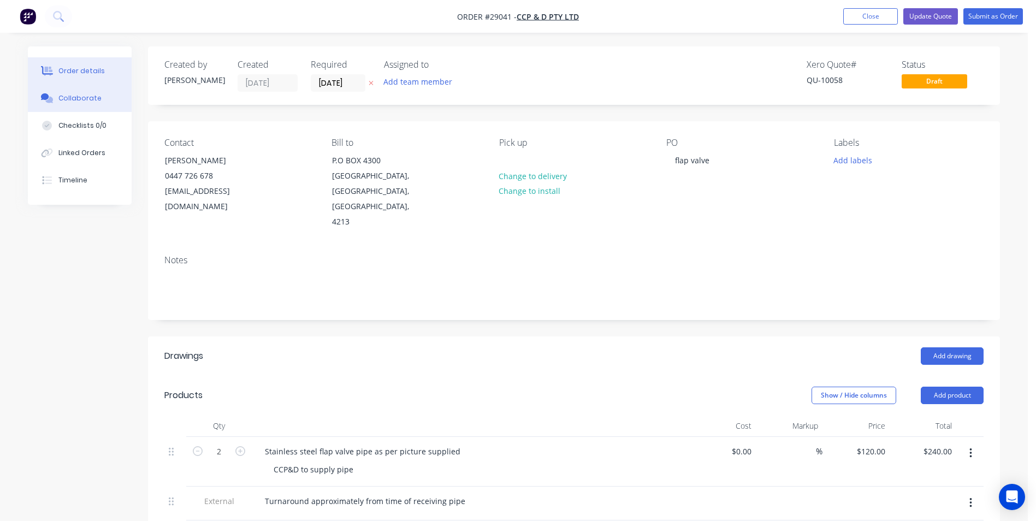
click at [69, 96] on div "Collaborate" at bounding box center [79, 98] width 43 height 10
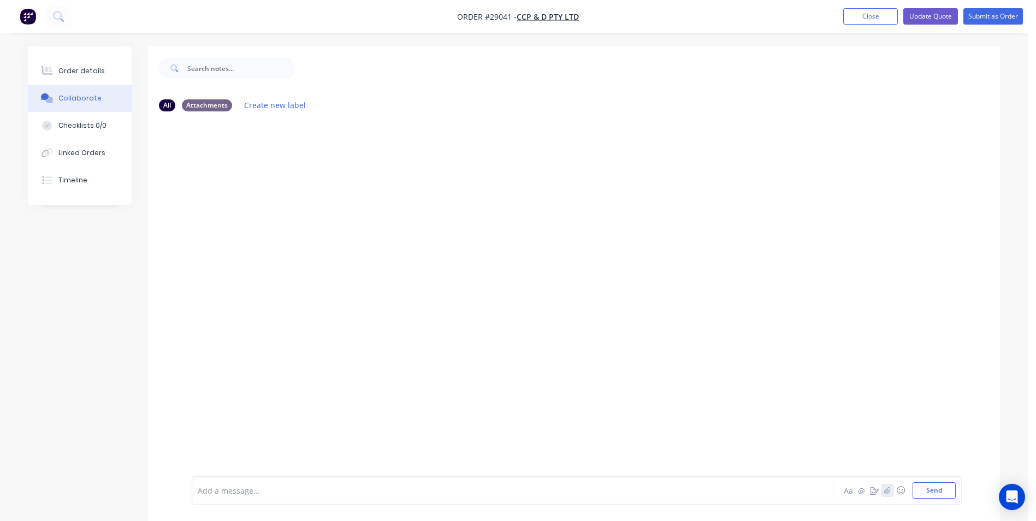
click at [892, 490] on button "button" at bounding box center [887, 490] width 13 height 13
click at [932, 494] on button "Send" at bounding box center [933, 490] width 43 height 16
click at [852, 13] on button "Close" at bounding box center [870, 16] width 55 height 16
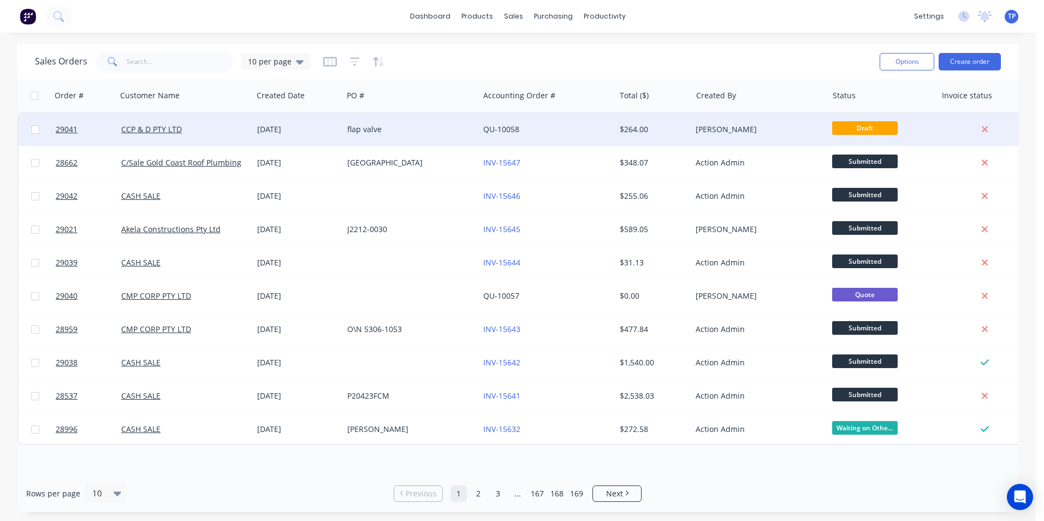
click at [548, 128] on div "QU-10058" at bounding box center [543, 129] width 121 height 11
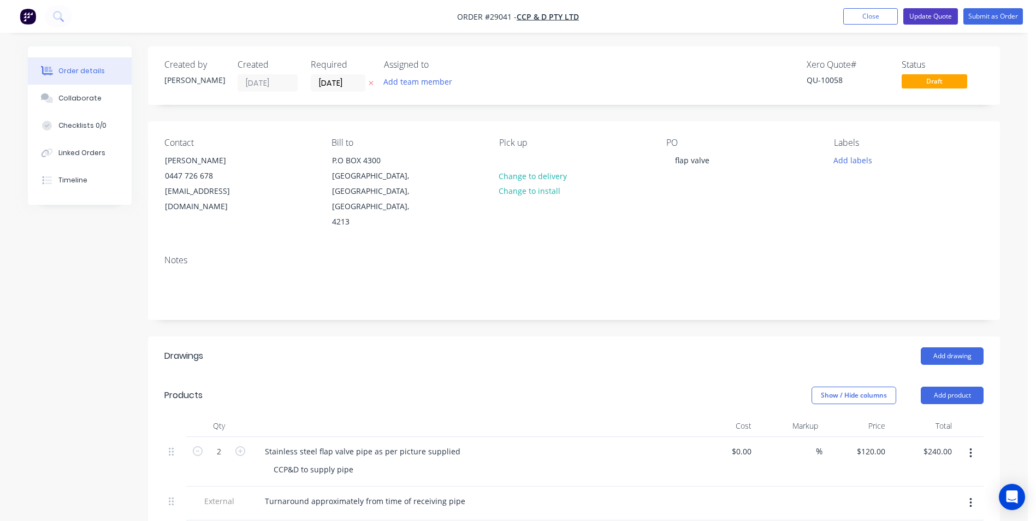
click at [933, 14] on button "Update Quote" at bounding box center [930, 16] width 55 height 16
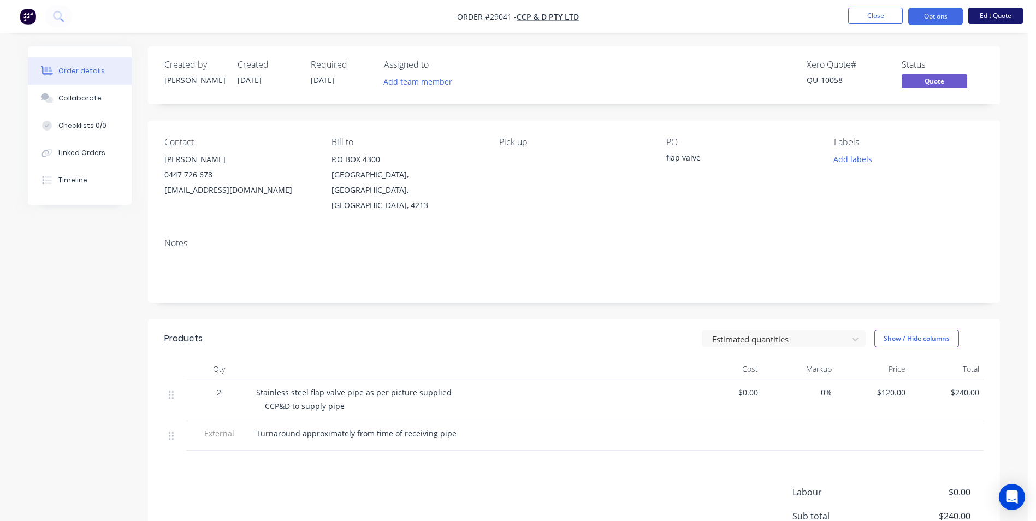
click at [987, 16] on button "Edit Quote" at bounding box center [995, 16] width 55 height 16
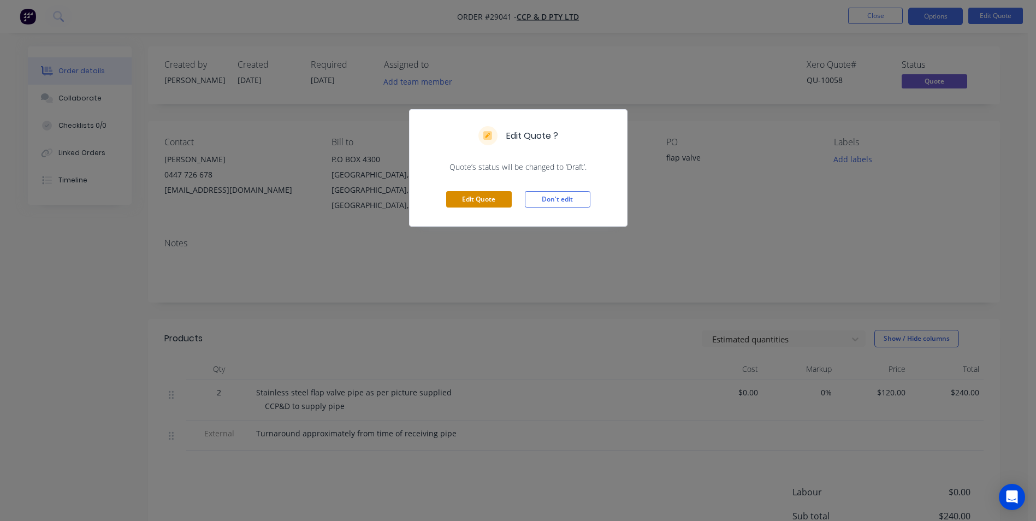
click at [461, 202] on button "Edit Quote" at bounding box center [479, 199] width 66 height 16
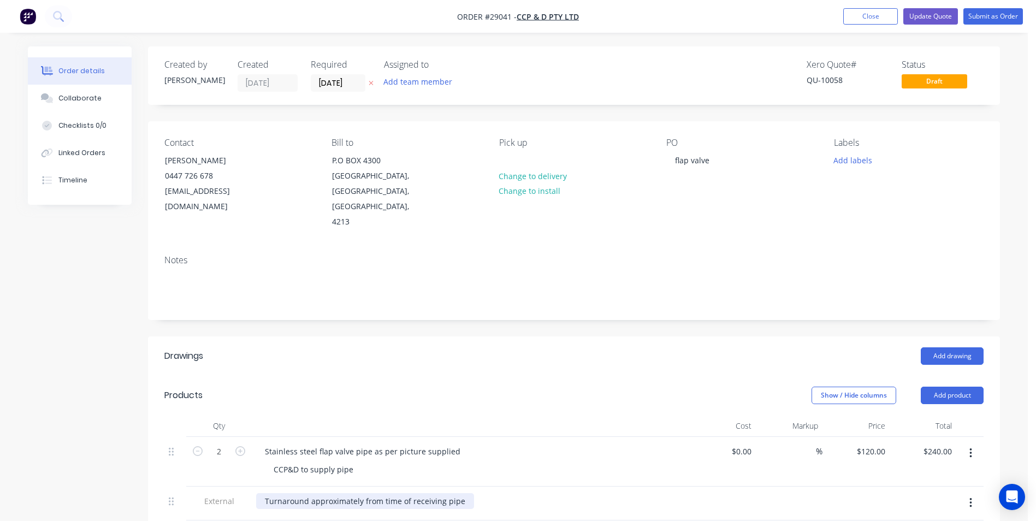
click at [460, 493] on div "Turnaround approximately from time of receiving pipe" at bounding box center [365, 501] width 218 height 16
click at [948, 15] on button "Update Quote" at bounding box center [930, 16] width 55 height 16
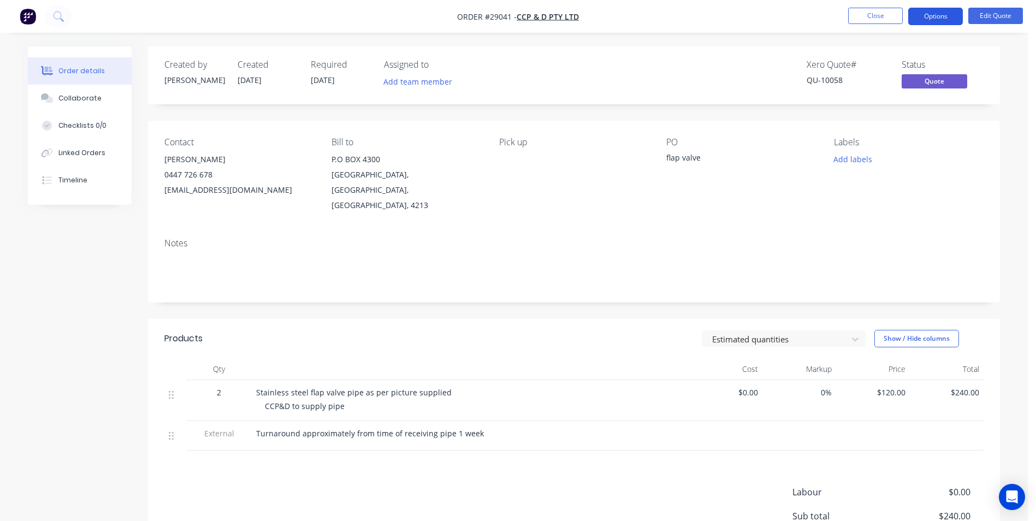
click at [946, 17] on button "Options" at bounding box center [935, 16] width 55 height 17
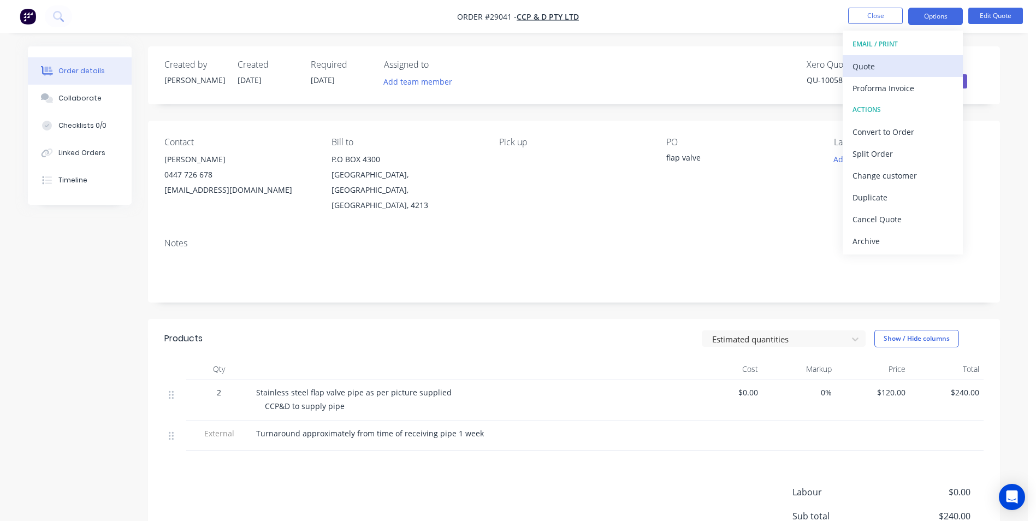
click at [868, 63] on div "Quote" at bounding box center [902, 66] width 100 height 16
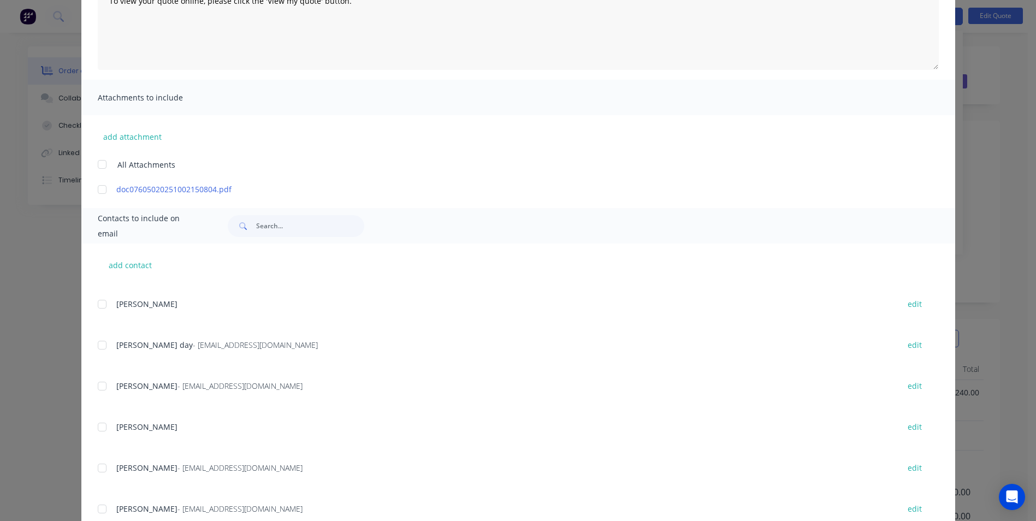
scroll to position [109, 0]
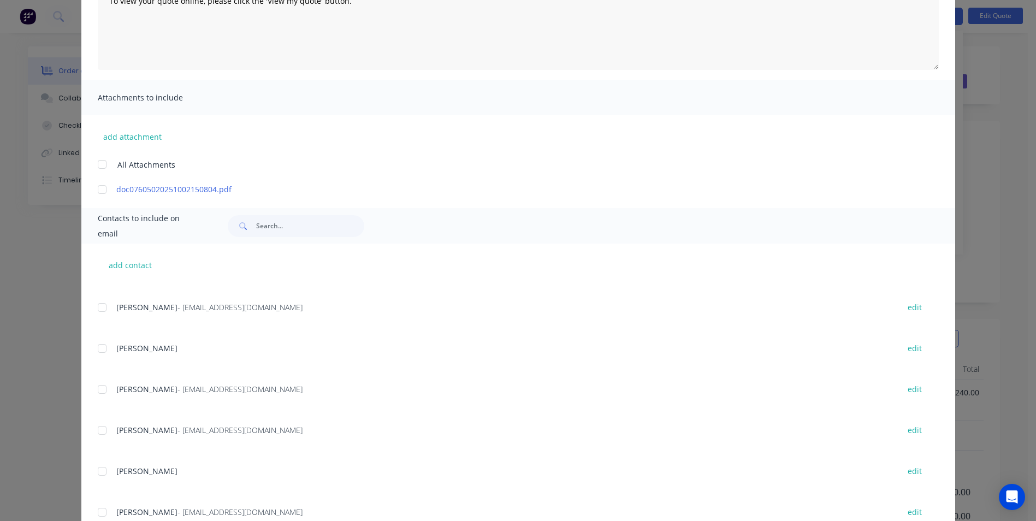
drag, startPoint x: 95, startPoint y: 430, endPoint x: 116, endPoint y: 436, distance: 22.1
click at [96, 431] on div at bounding box center [102, 430] width 22 height 22
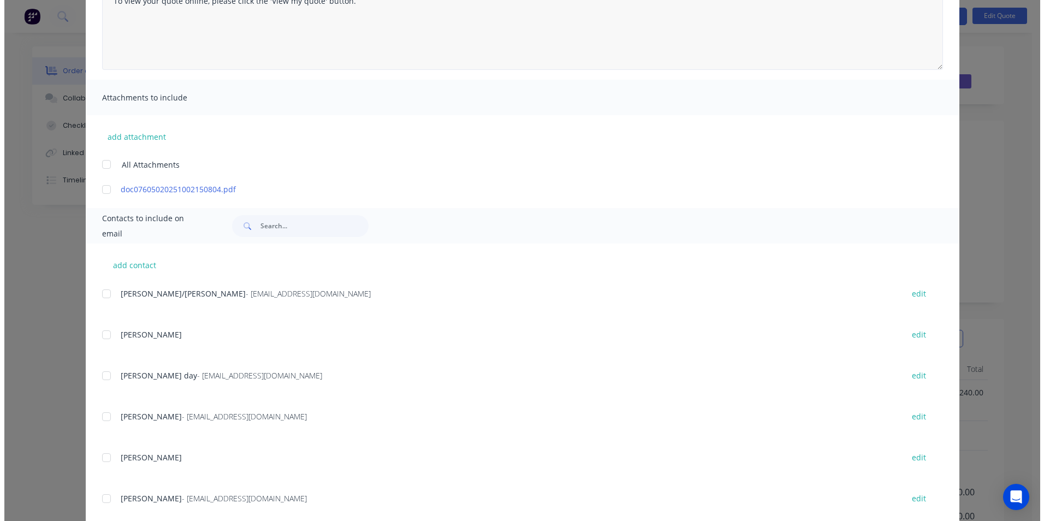
scroll to position [0, 0]
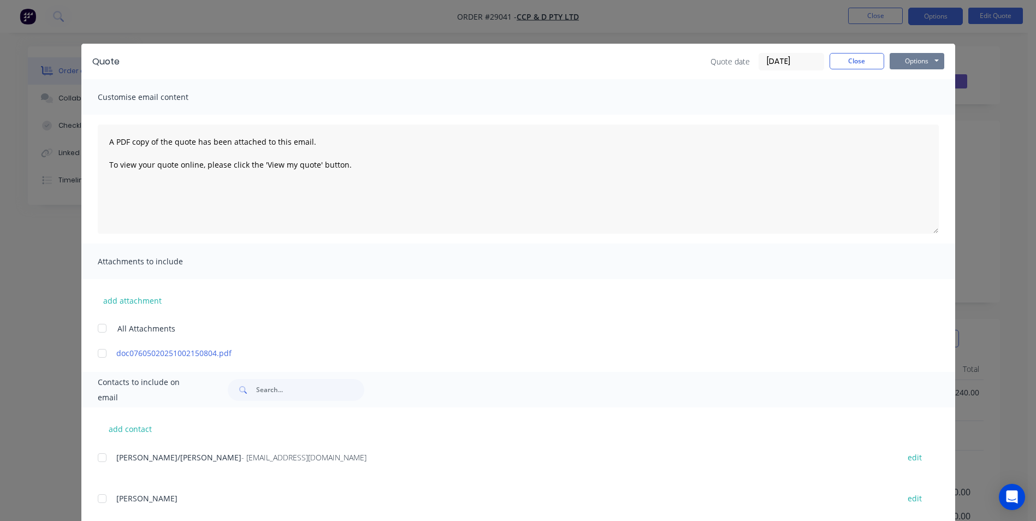
click at [933, 60] on button "Options" at bounding box center [917, 61] width 55 height 16
click at [916, 117] on button "Email" at bounding box center [925, 117] width 70 height 18
click at [839, 60] on button "Close" at bounding box center [856, 61] width 55 height 16
click at [839, 60] on div "Xero Quote #" at bounding box center [848, 65] width 82 height 10
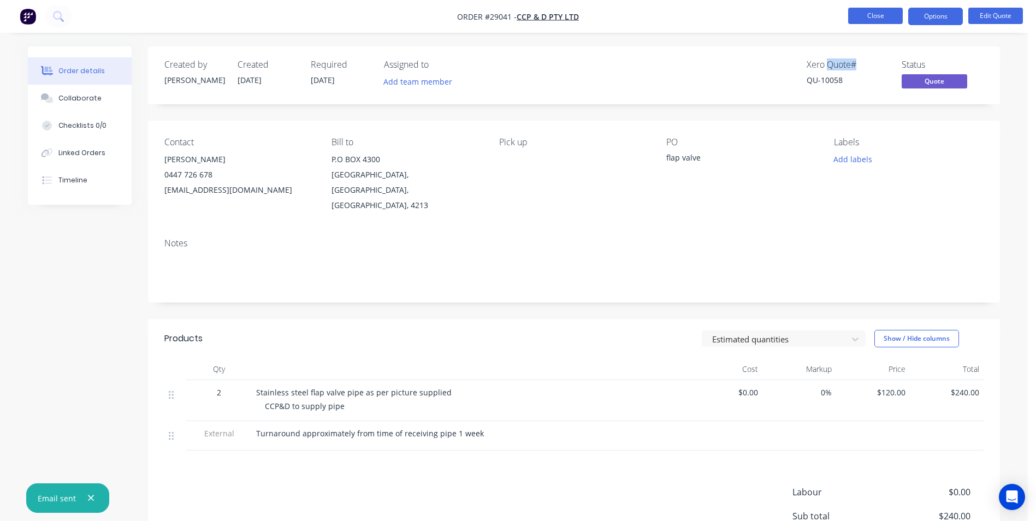
click at [884, 17] on button "Close" at bounding box center [875, 16] width 55 height 16
